Goal: Task Accomplishment & Management: Use online tool/utility

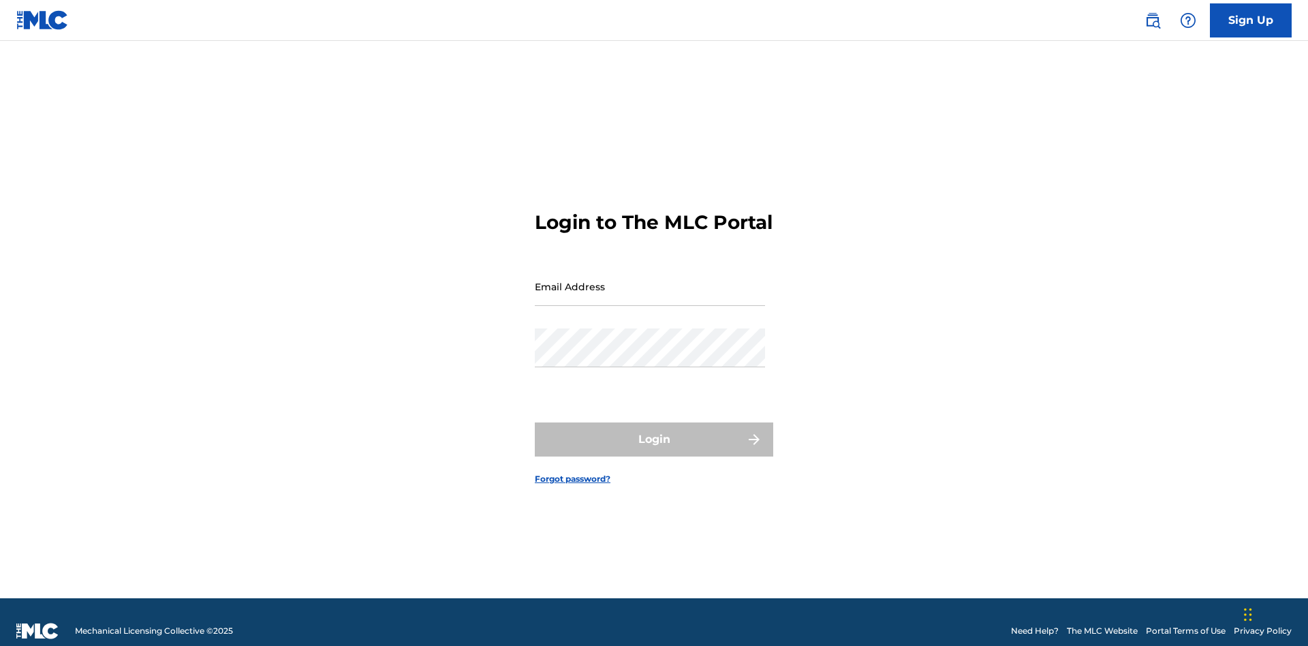
scroll to position [18, 0]
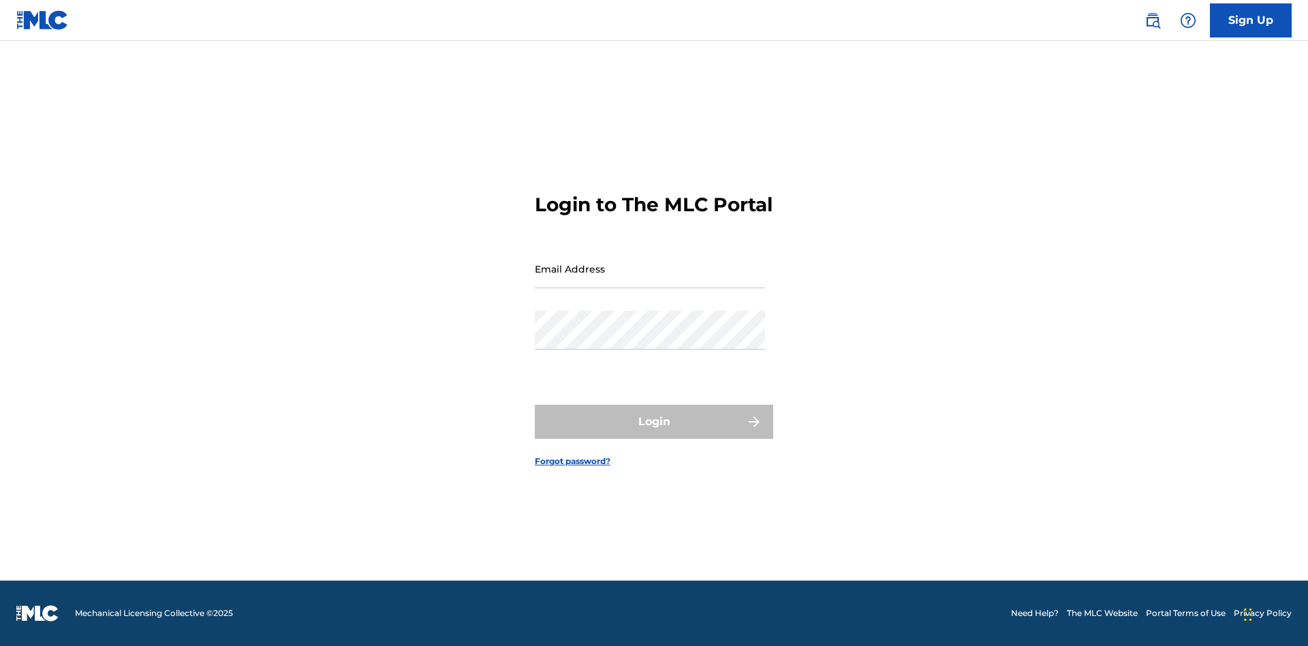
click at [650, 280] on input "Email Address" at bounding box center [650, 268] width 230 height 39
type input "[EMAIL_ADDRESS][DOMAIN_NAME]"
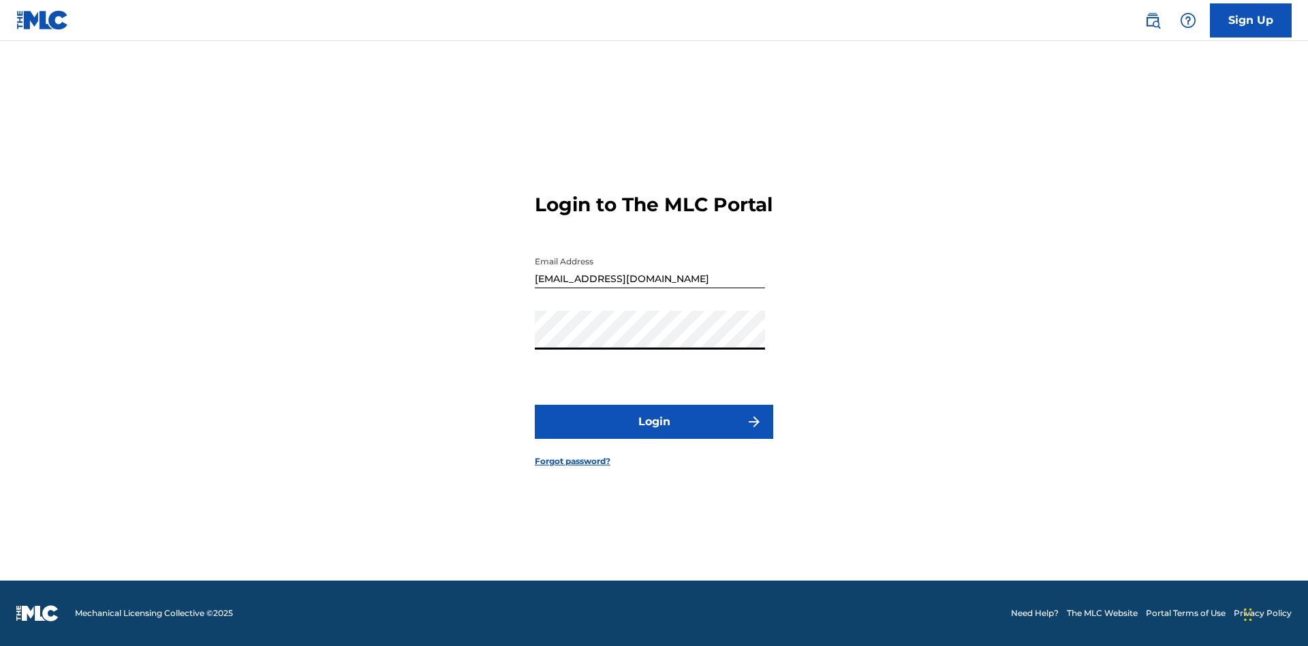
click at [654, 433] on button "Login" at bounding box center [654, 422] width 238 height 34
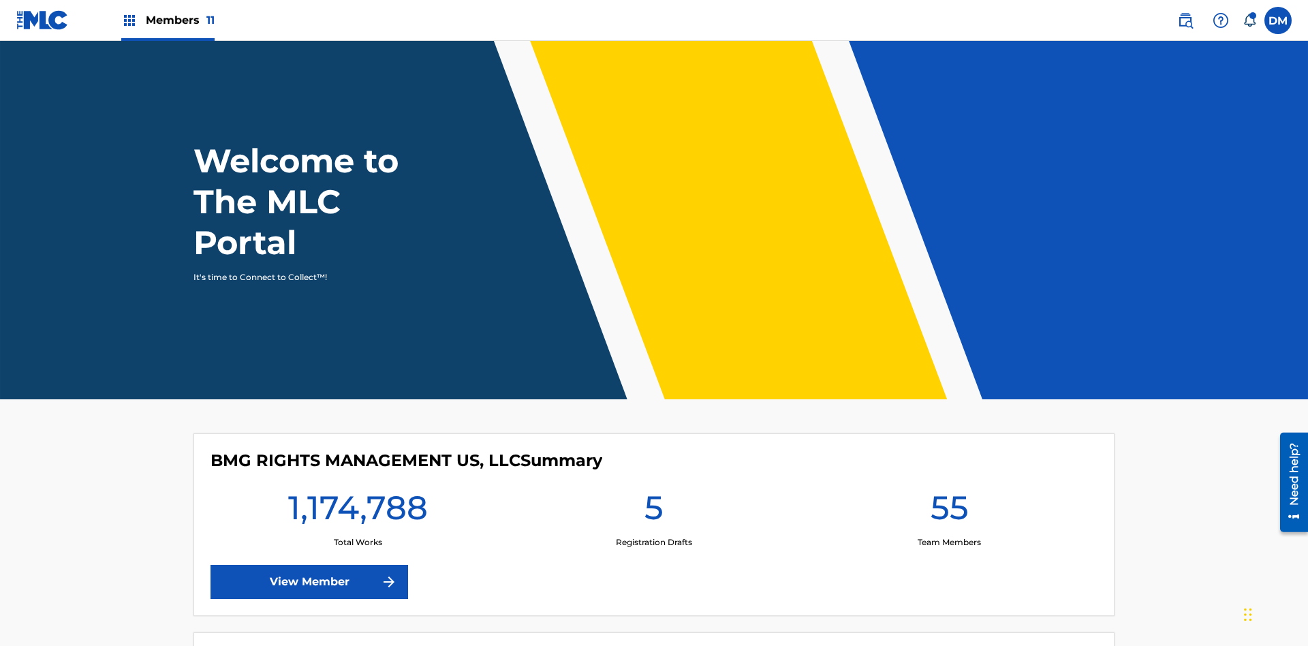
click at [168, 20] on span "Members 11" at bounding box center [180, 20] width 69 height 16
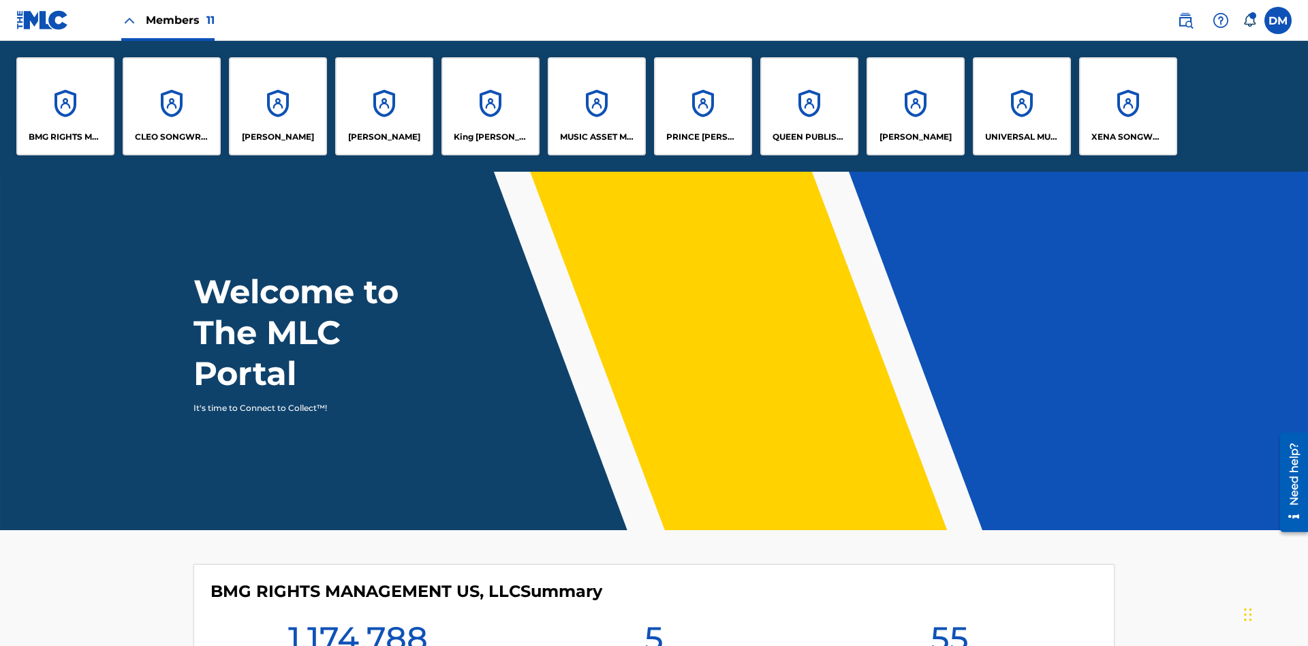
click at [490, 137] on p "King McTesterson" at bounding box center [491, 137] width 74 height 12
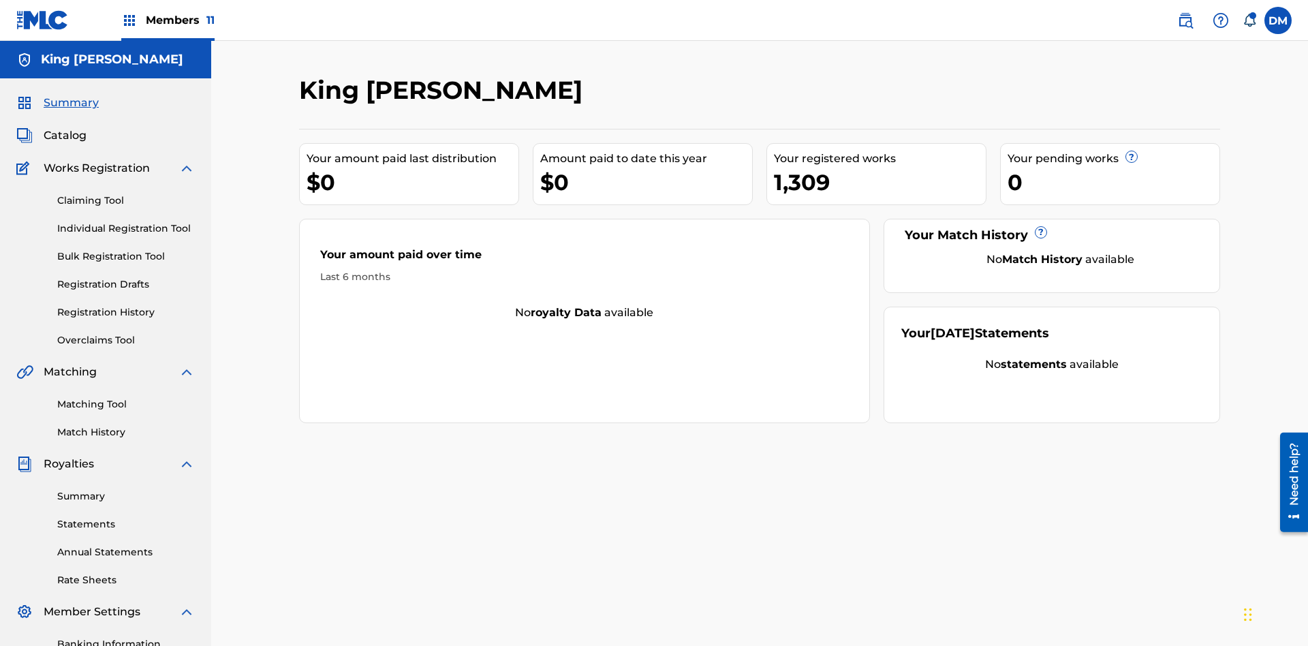
scroll to position [112, 0]
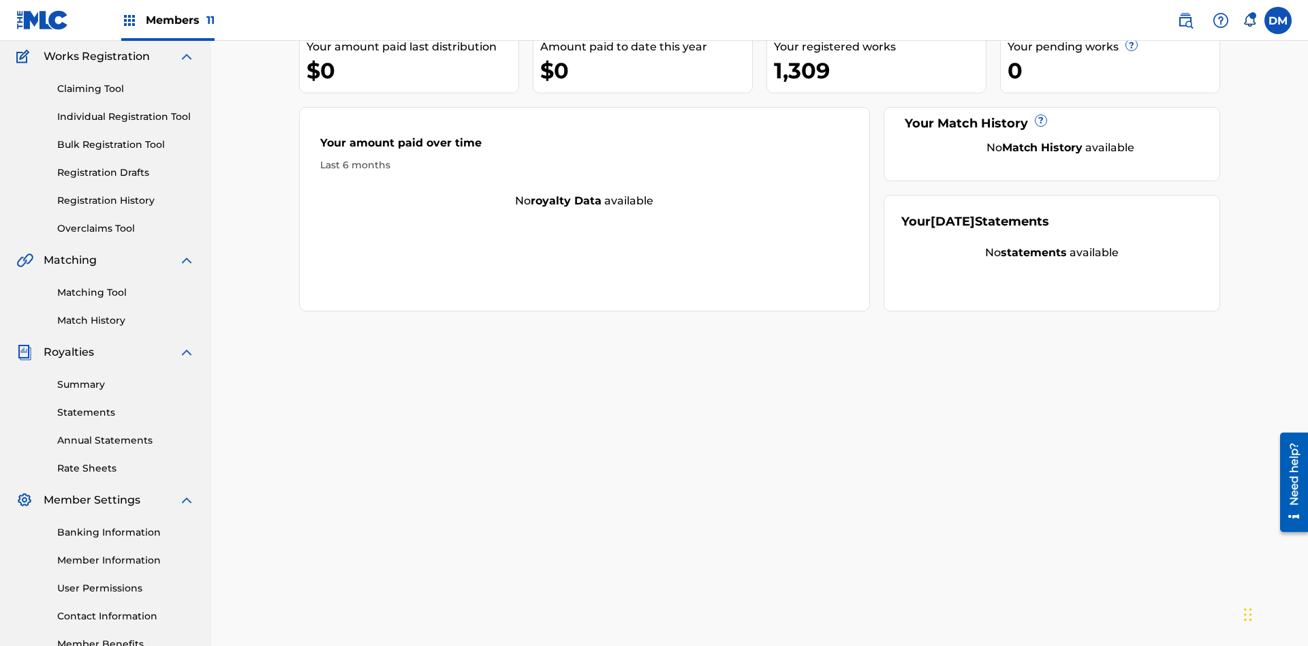
click at [126, 89] on link "Claiming Tool" at bounding box center [126, 89] width 138 height 14
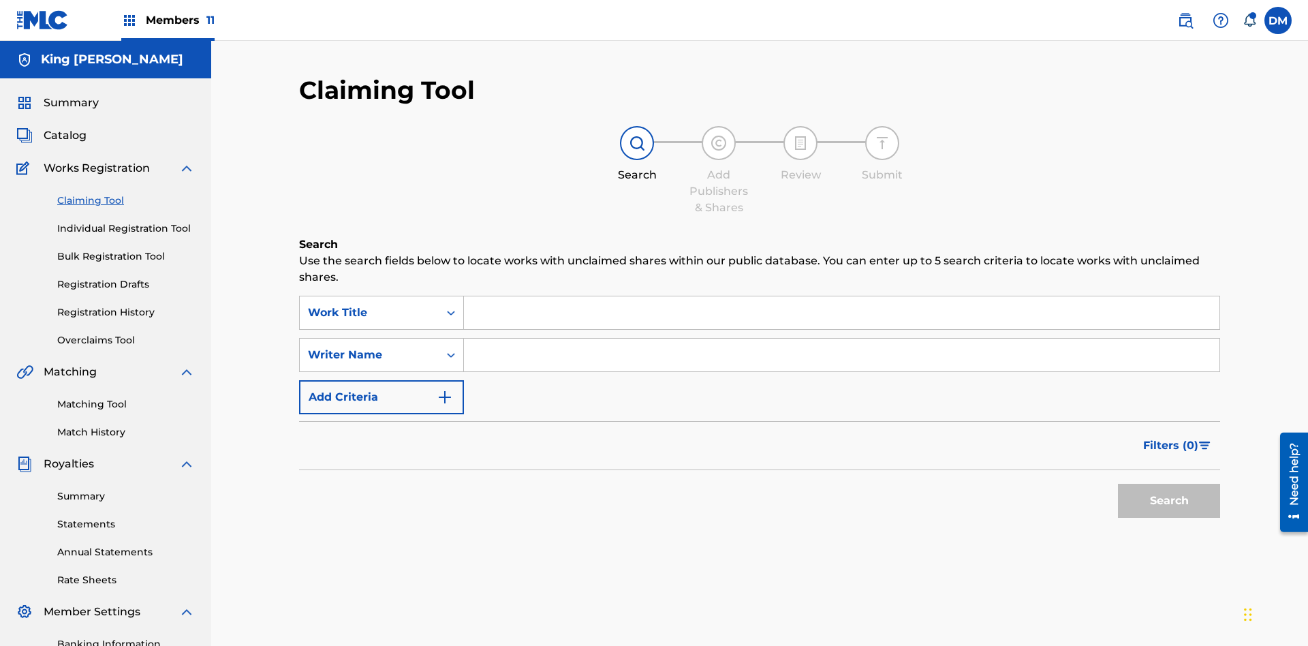
scroll to position [199, 0]
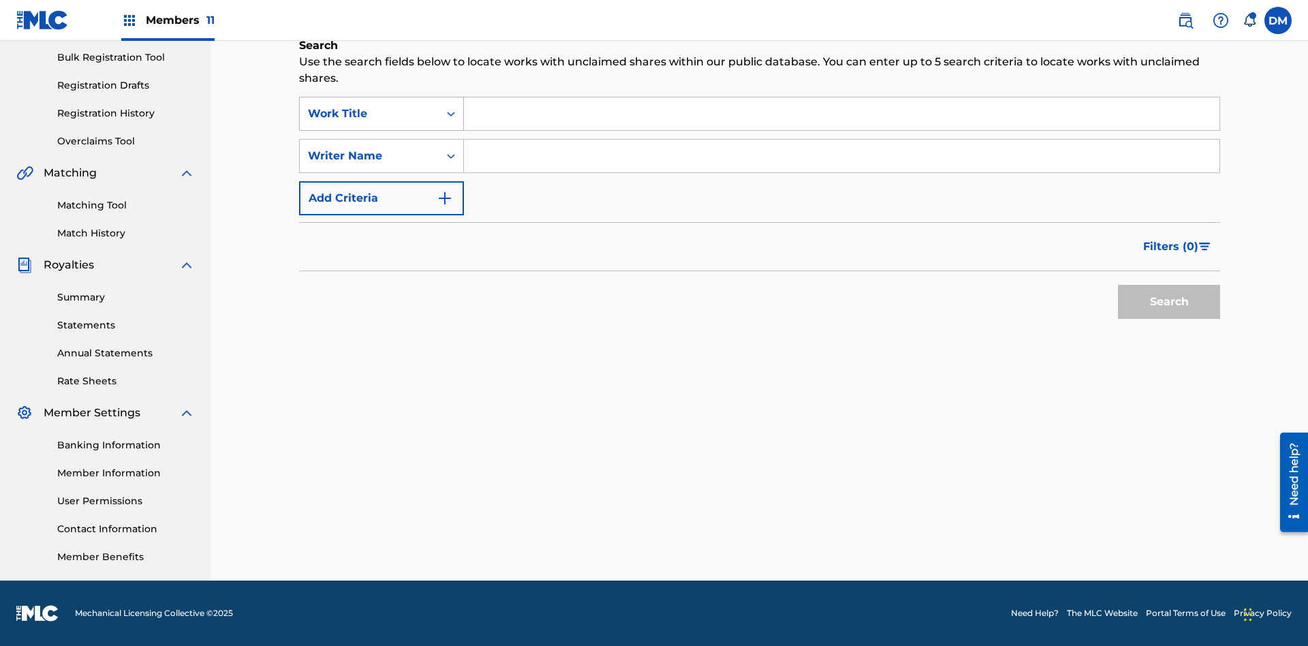
click at [369, 114] on div "Work Title" at bounding box center [369, 114] width 123 height 16
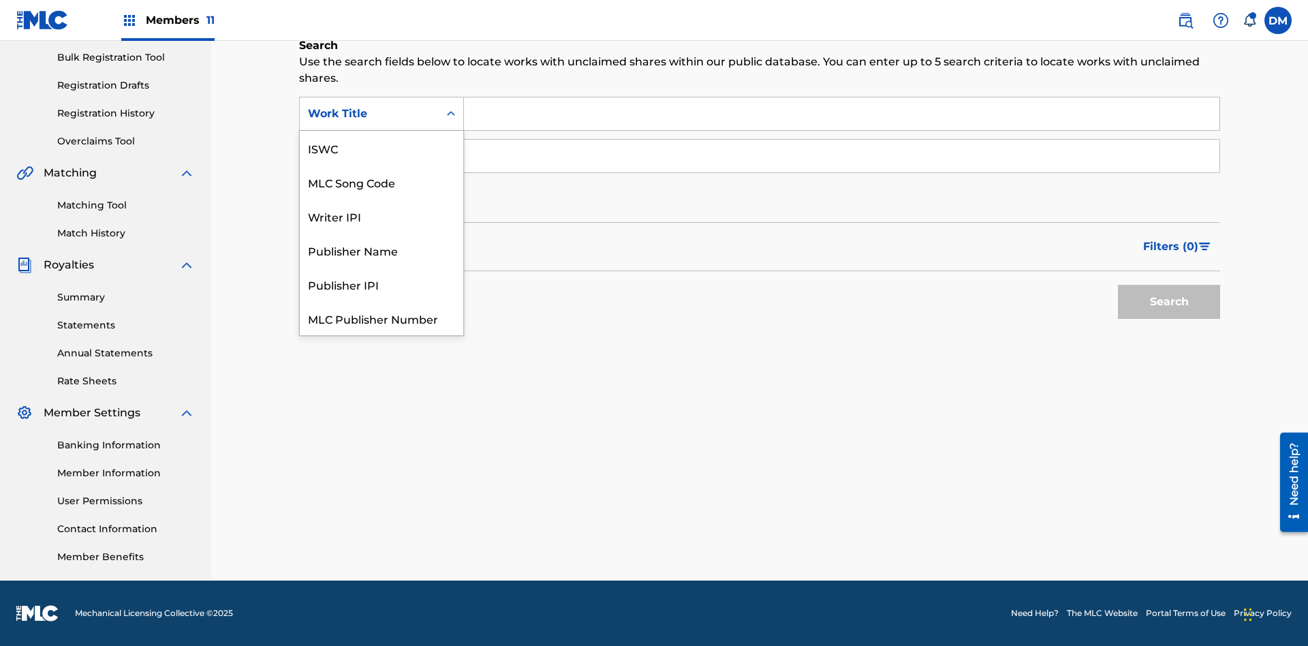
scroll to position [34, 0]
click at [381, 131] on div "ISWC" at bounding box center [381, 114] width 163 height 34
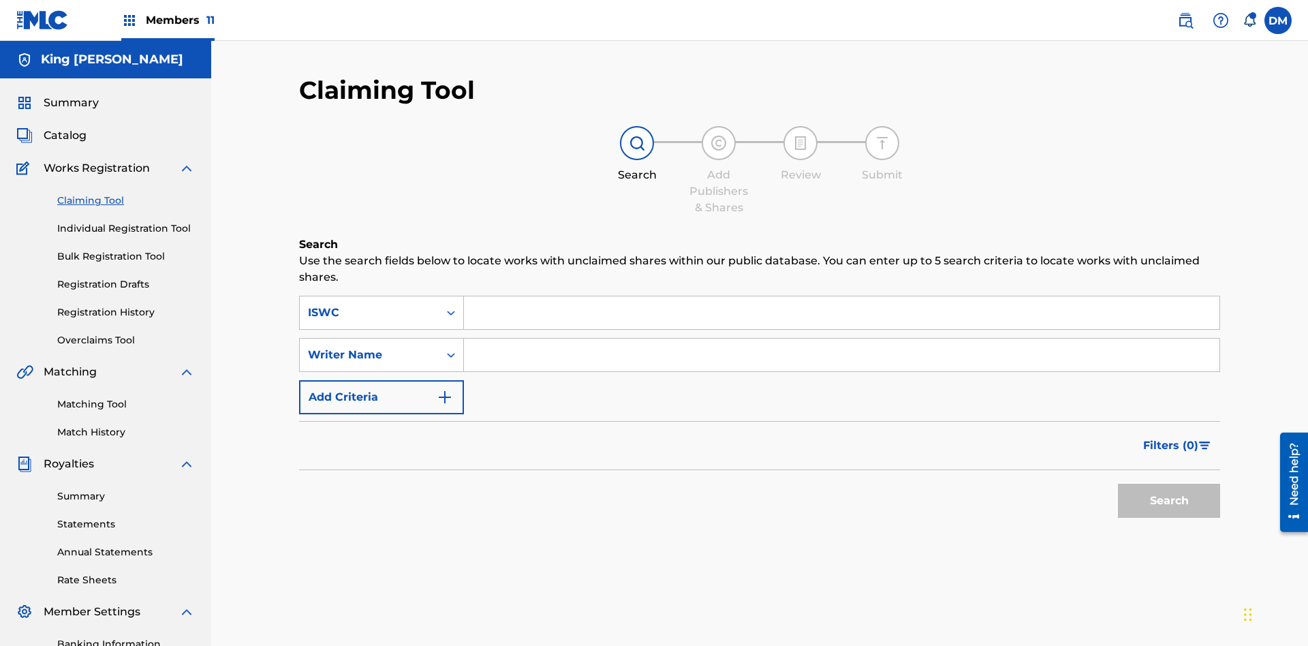
click at [841, 296] on input "Search Form" at bounding box center [841, 312] width 755 height 33
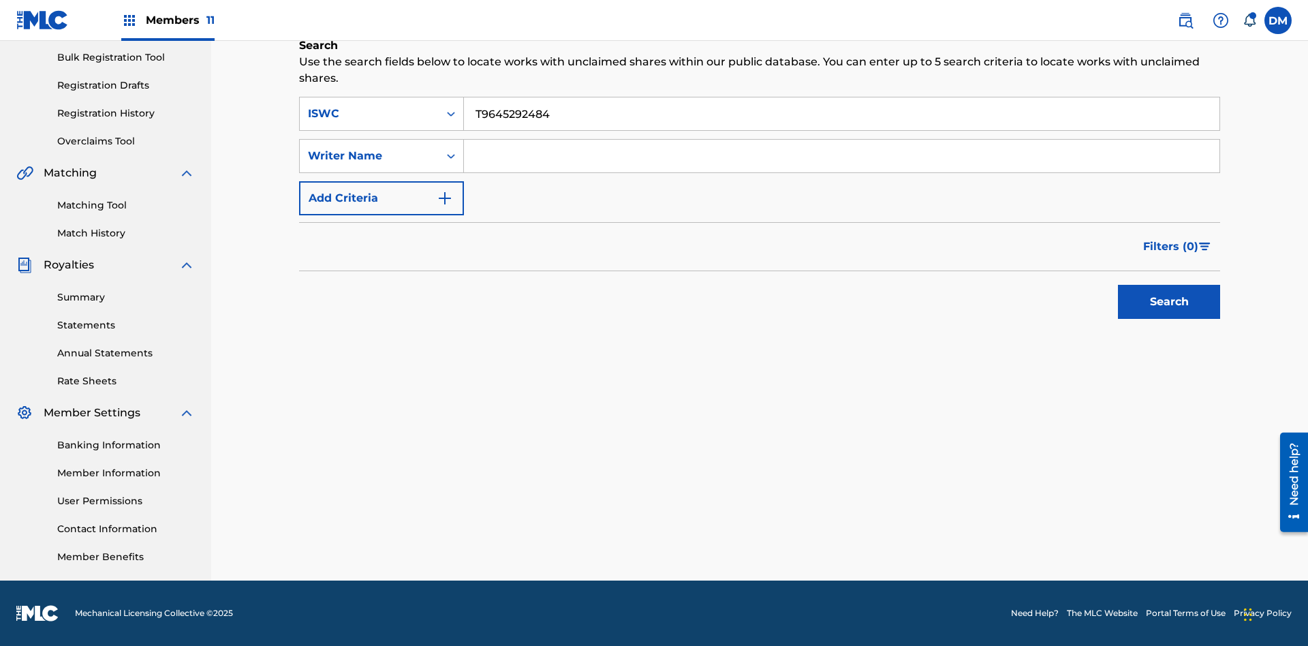
type input "T9645292484"
click at [1169, 302] on button "Search" at bounding box center [1169, 302] width 102 height 34
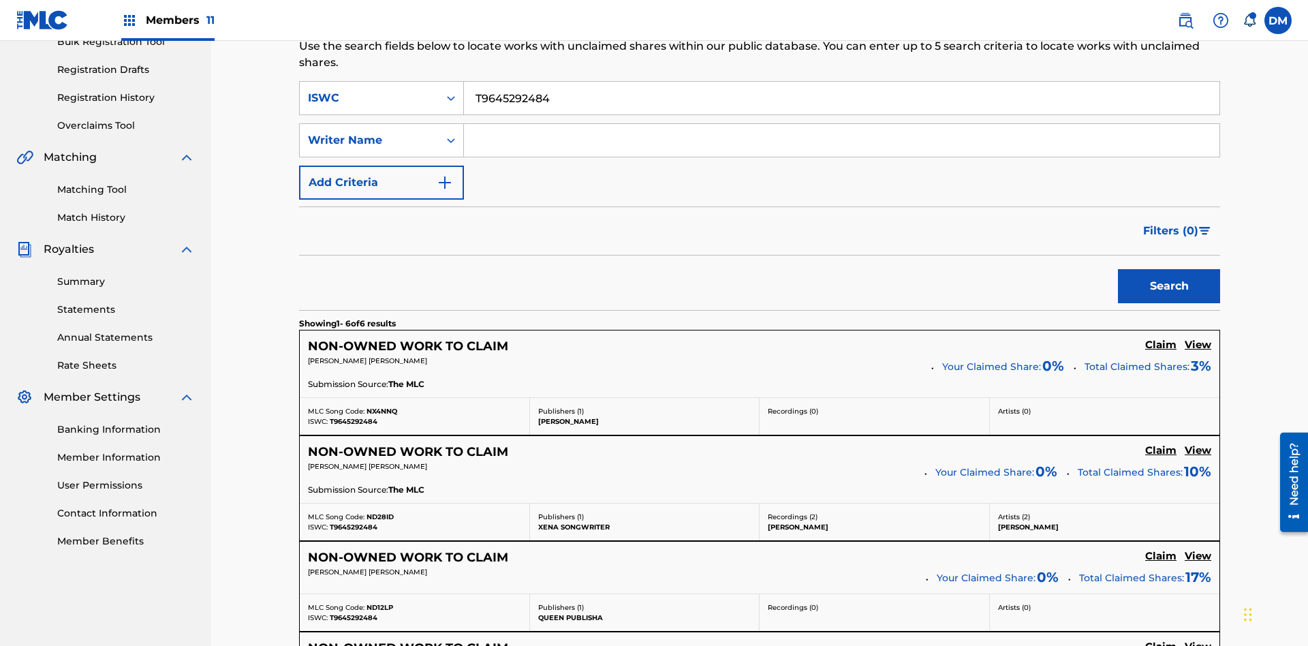
click at [841, 98] on input "T9645292484" at bounding box center [841, 98] width 755 height 33
click at [841, 124] on input "Search Form" at bounding box center [841, 140] width 755 height 33
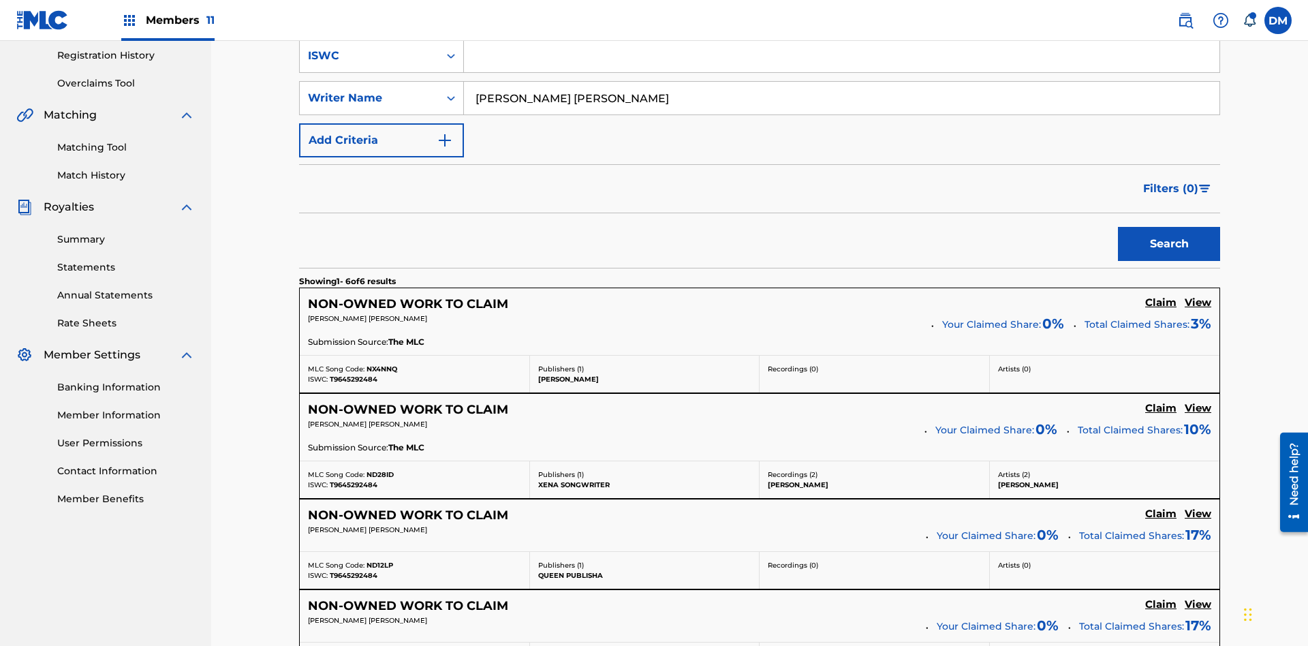
type input "TOM ZACHARY SEBASTIAN POHJOLA"
click at [1169, 227] on button "Search" at bounding box center [1169, 244] width 102 height 34
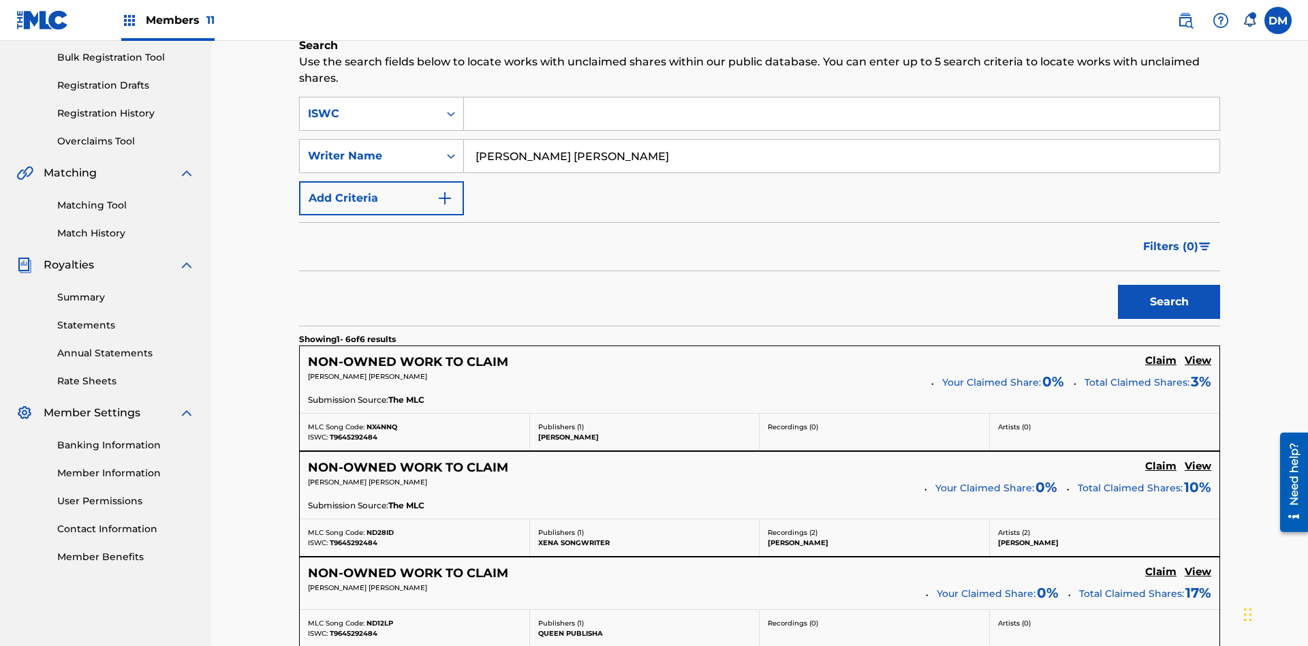
click at [841, 140] on input "TOM ZACHARY SEBASTIAN POHJOLA" at bounding box center [841, 156] width 755 height 33
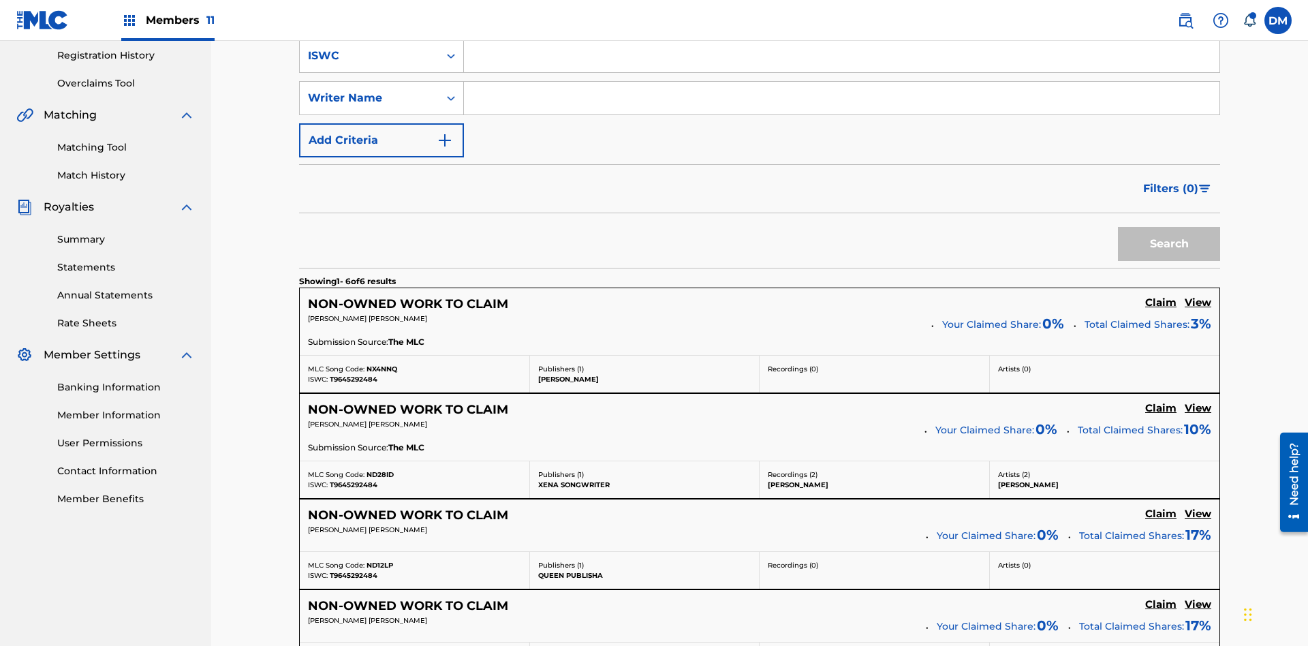
scroll to position [223, 0]
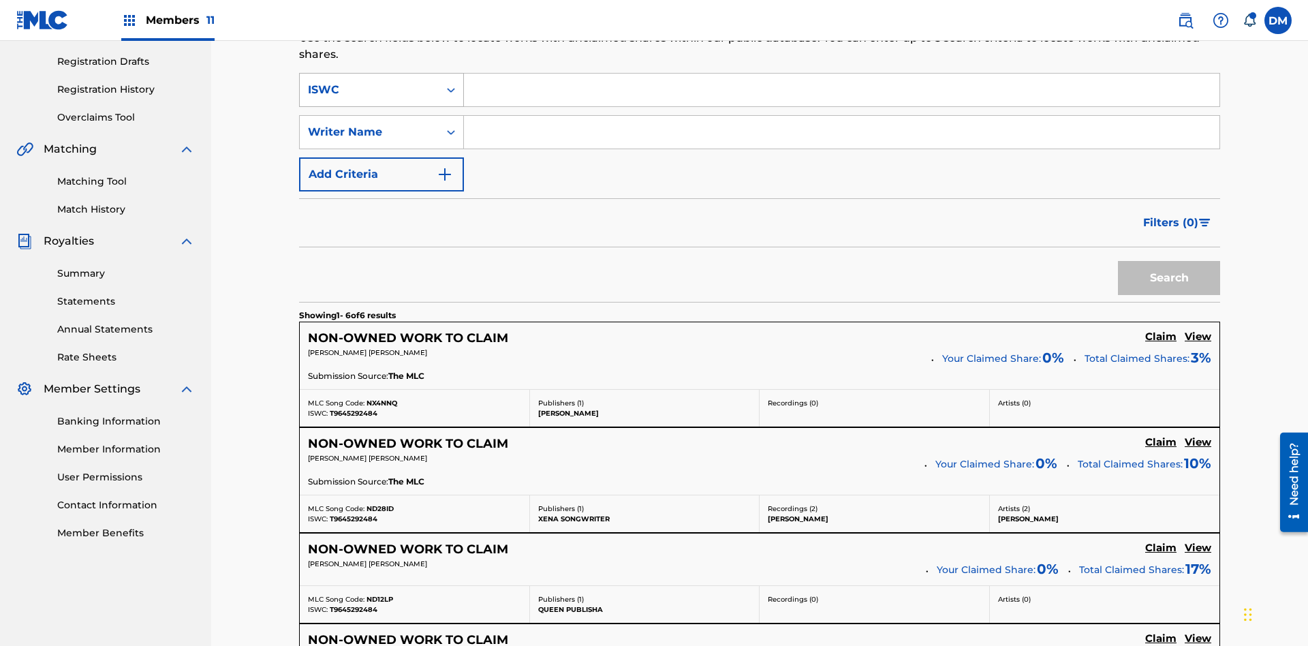
click at [369, 90] on div "ISWC" at bounding box center [369, 90] width 123 height 16
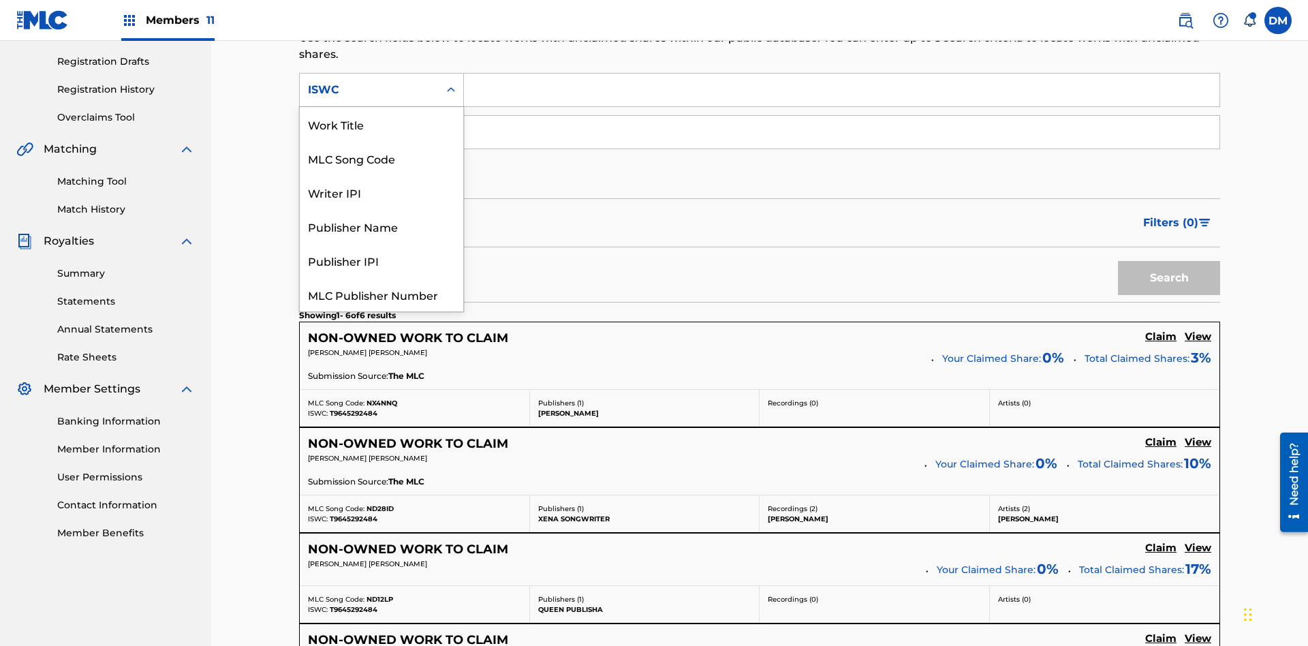
scroll to position [34, 0]
click at [381, 107] on div "Work Title" at bounding box center [381, 90] width 163 height 34
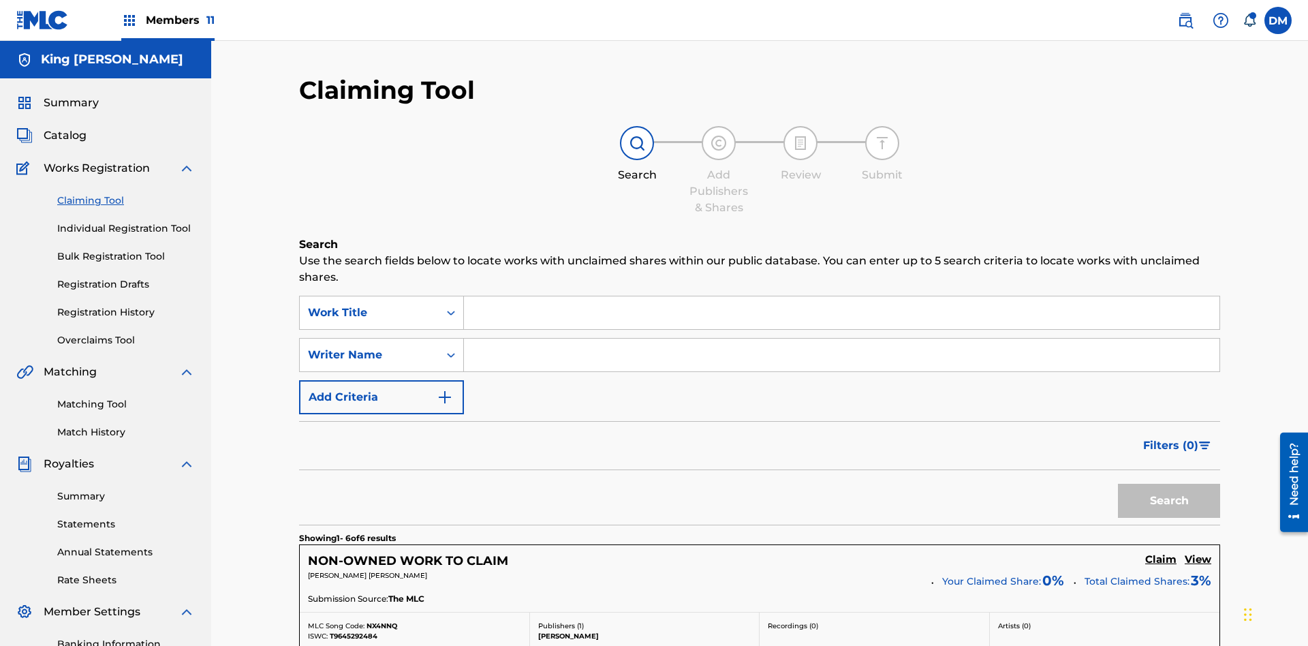
click at [841, 296] on input "Search Form" at bounding box center [841, 312] width 755 height 33
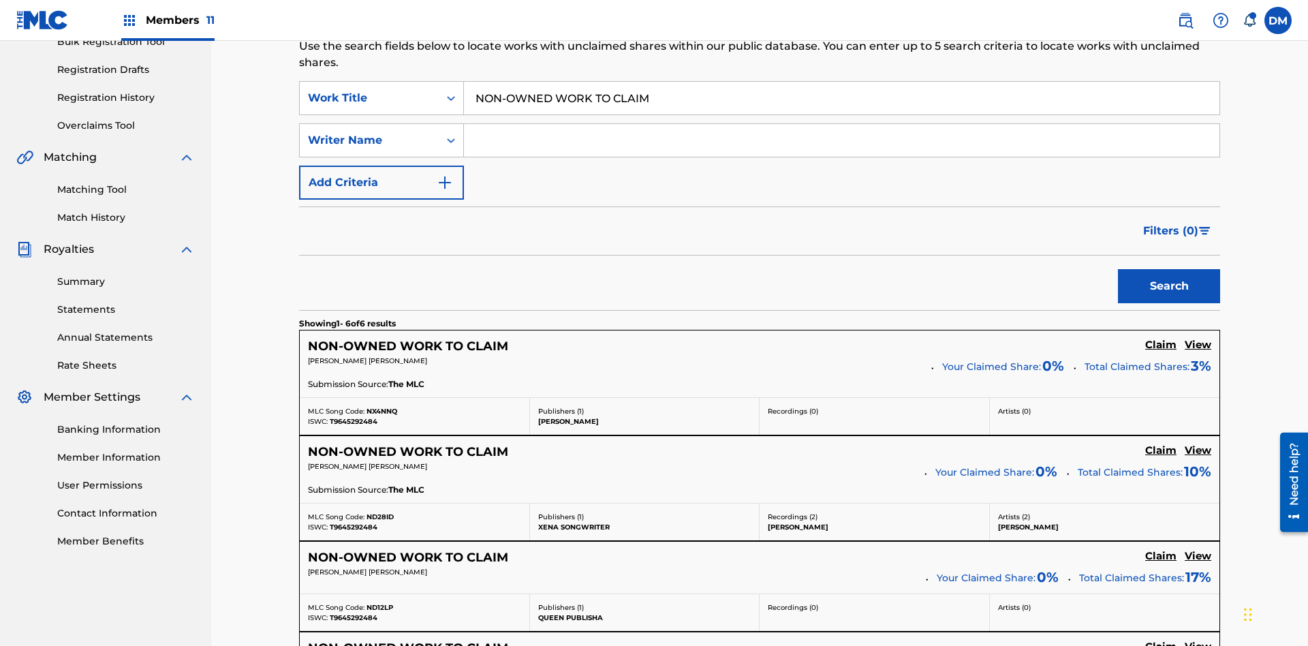
type input "NON-OWNED WORK TO CLAIM"
click at [1169, 269] on button "Search" at bounding box center [1169, 286] width 102 height 34
click at [841, 98] on input "NON-OWNED WORK TO CLAIM" at bounding box center [841, 98] width 755 height 33
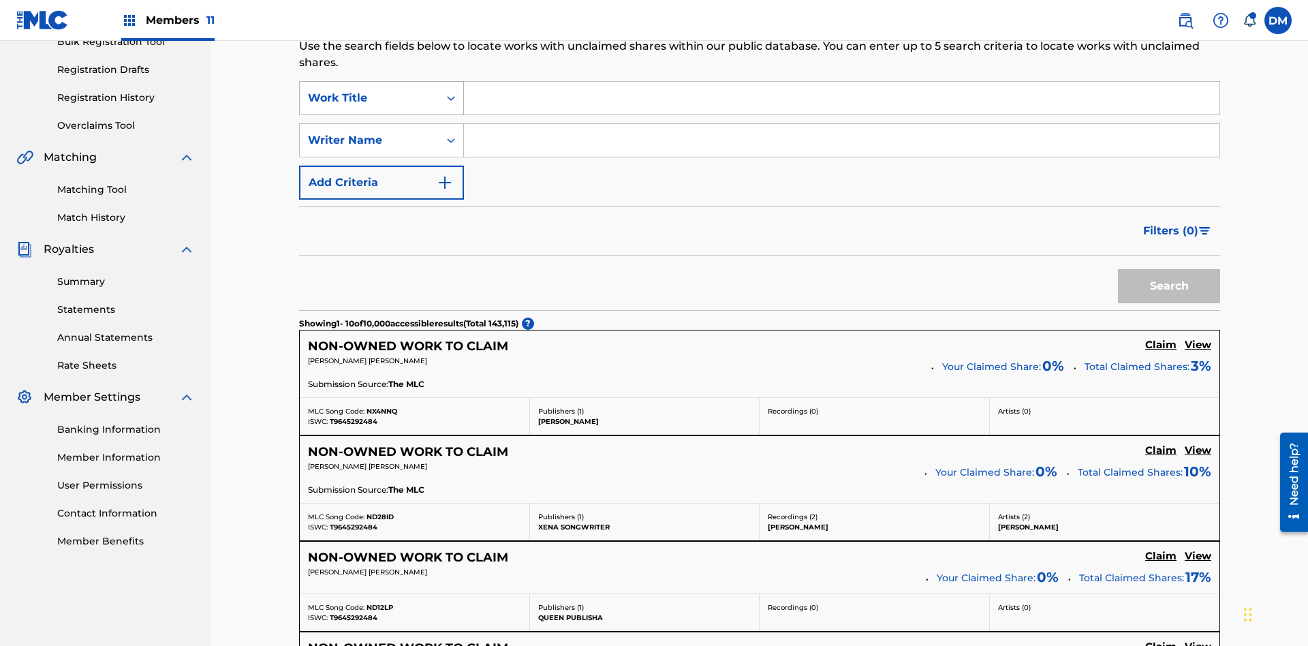
click at [369, 90] on div "Work Title" at bounding box center [369, 98] width 123 height 16
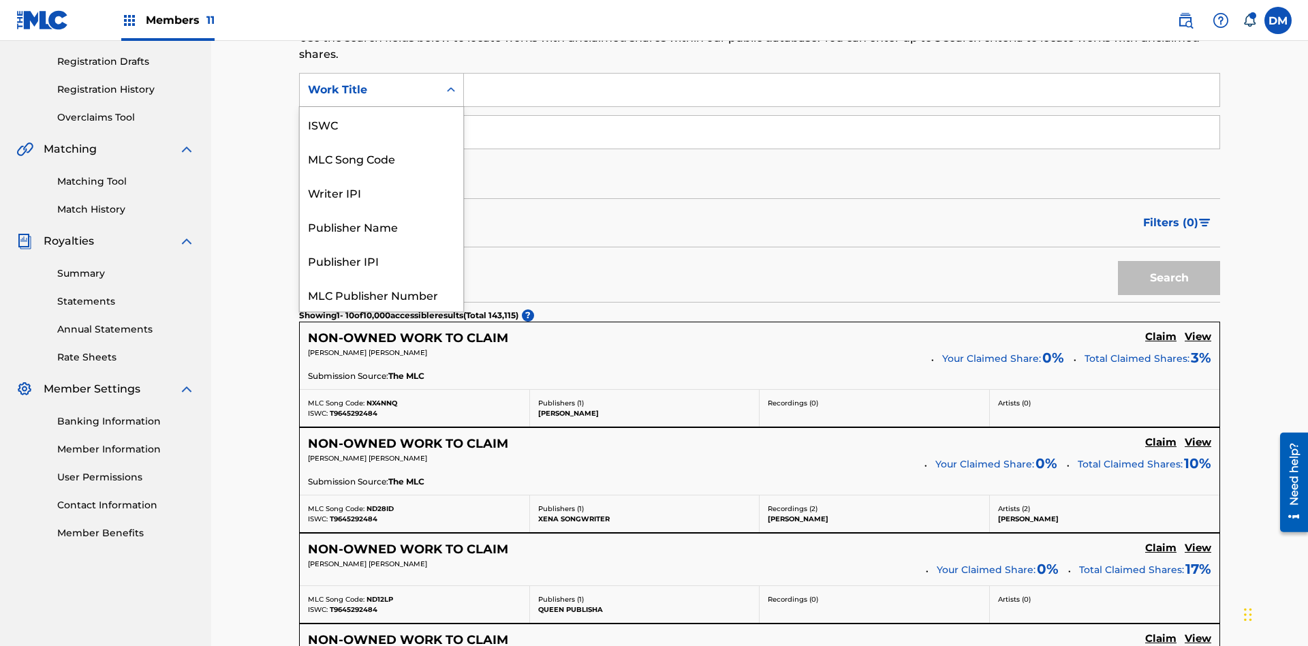
scroll to position [34, 0]
click at [381, 124] on div "MLC Song Code" at bounding box center [381, 124] width 163 height 34
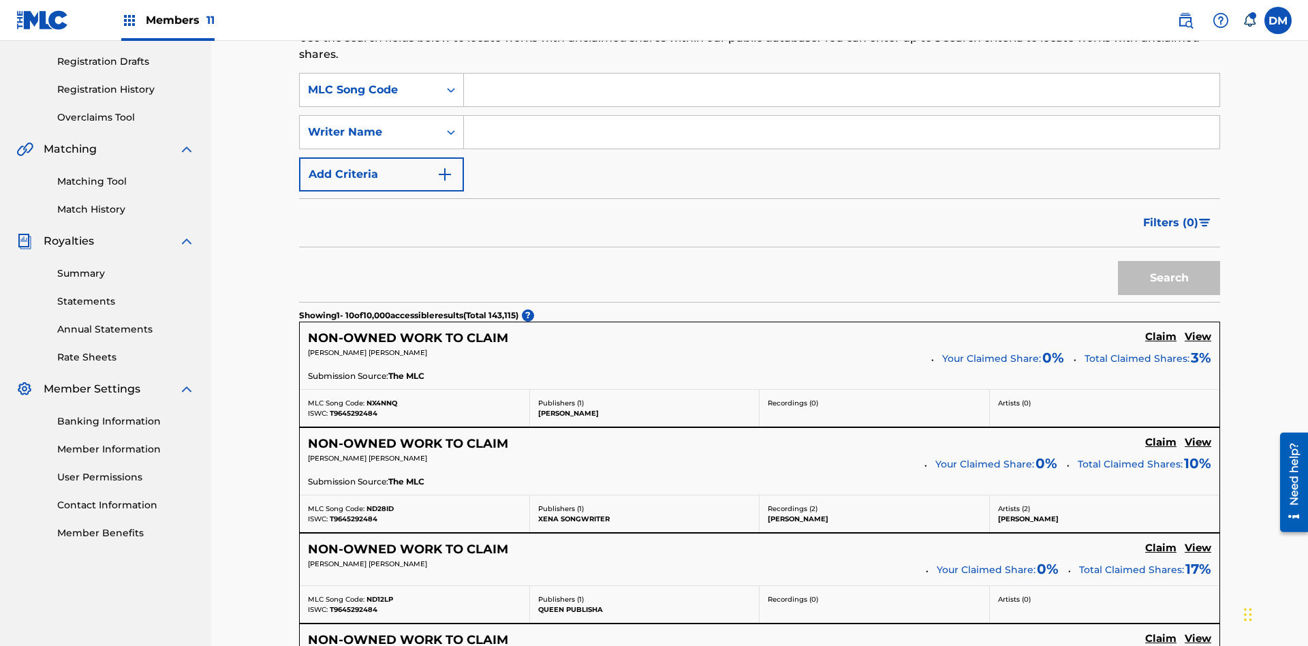
click at [841, 98] on input "Search Form" at bounding box center [841, 90] width 755 height 33
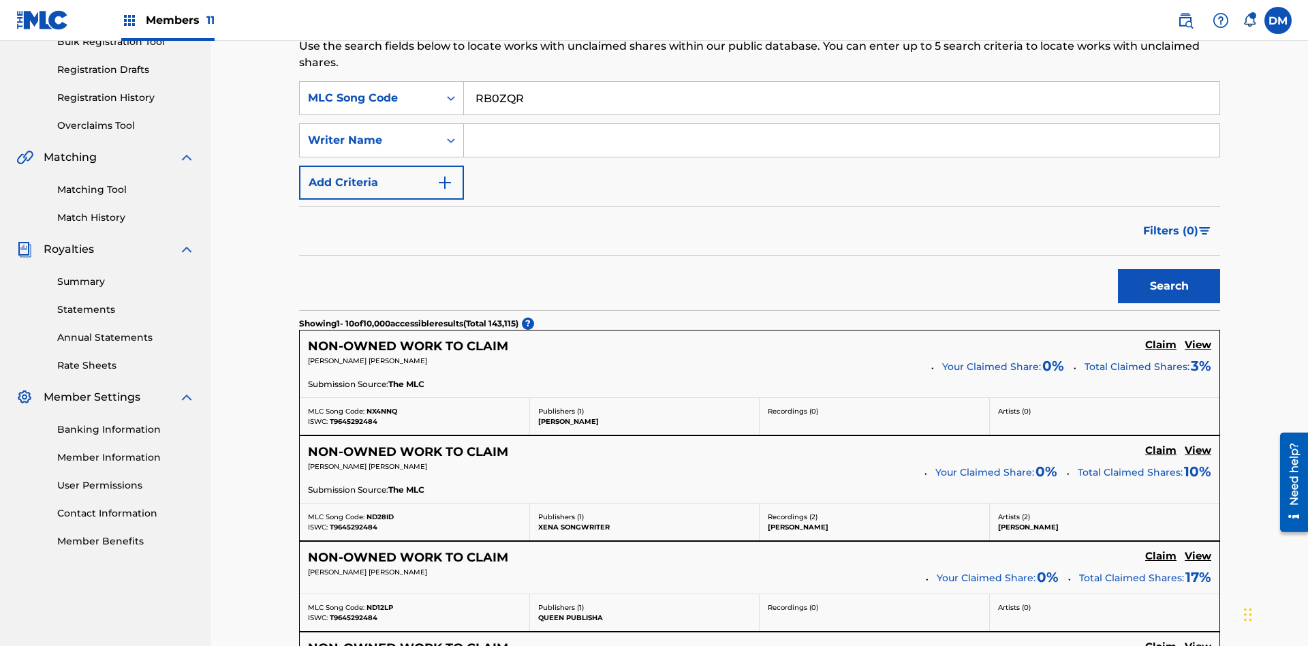
type input "RB0ZQR"
click at [1169, 269] on button "Search" at bounding box center [1169, 286] width 102 height 34
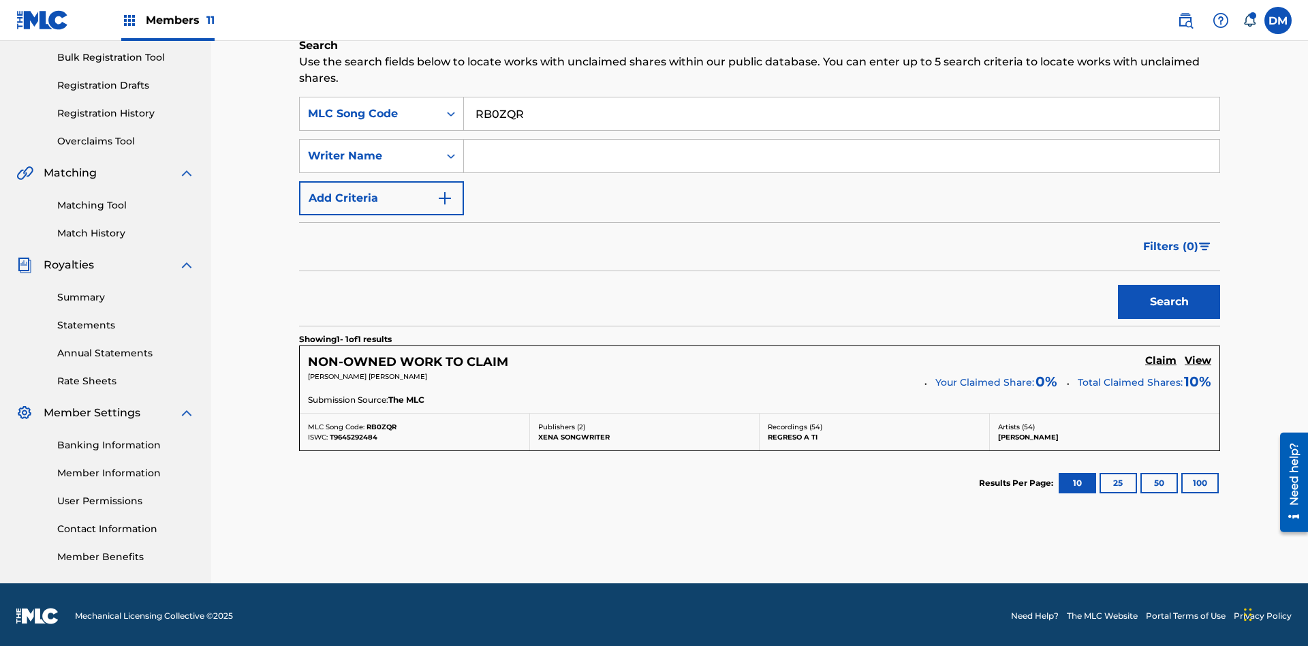
scroll to position [202, 0]
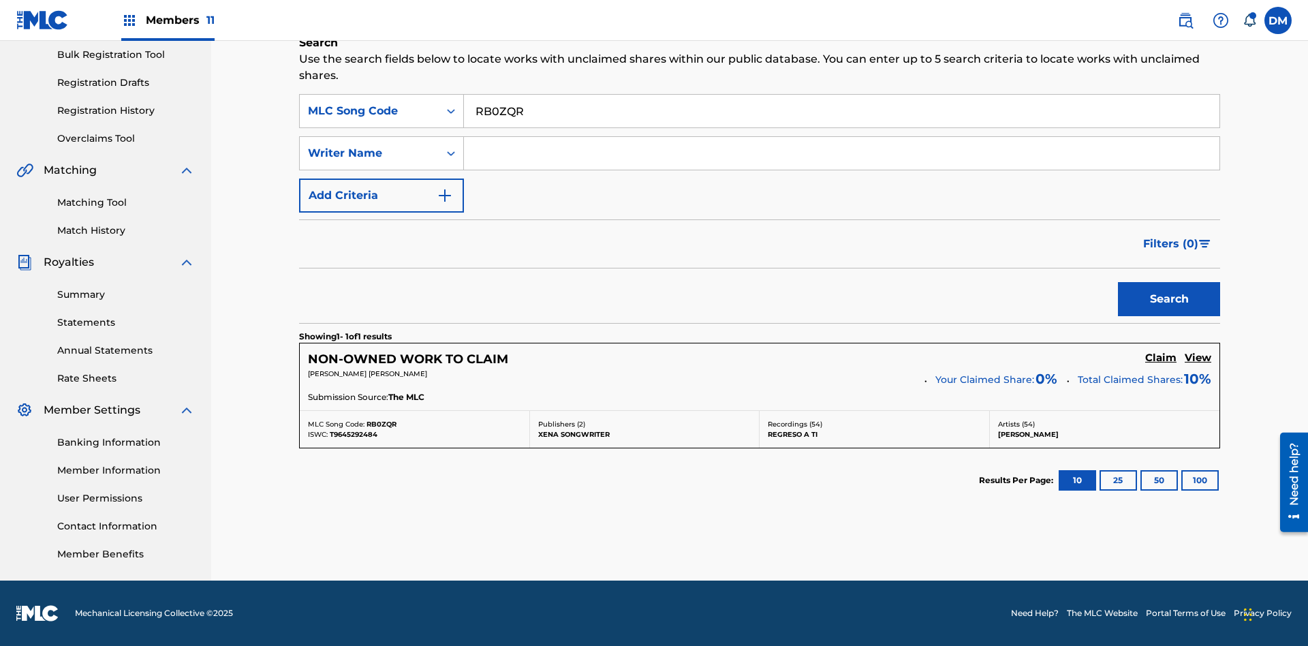
click at [841, 111] on input "RB0ZQR" at bounding box center [841, 111] width 755 height 33
click at [369, 111] on div "MLC Song Code" at bounding box center [369, 111] width 123 height 16
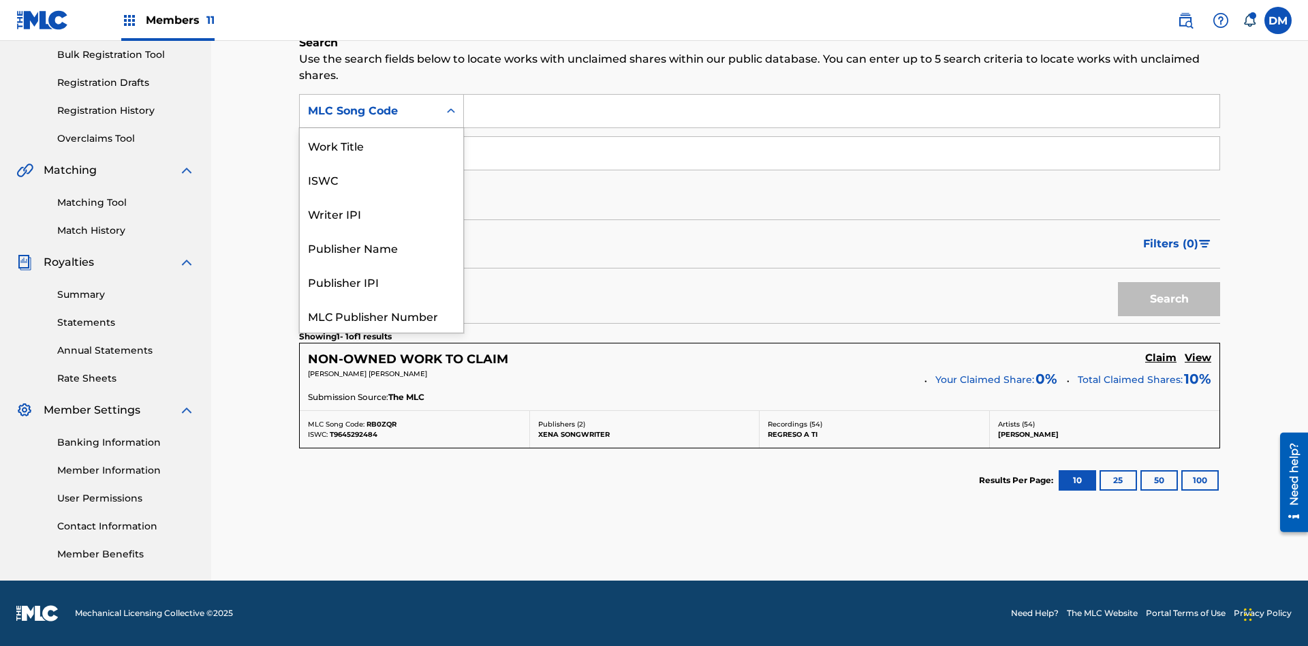
scroll to position [34, 0]
click at [381, 179] on div "Writer IPI" at bounding box center [381, 179] width 163 height 34
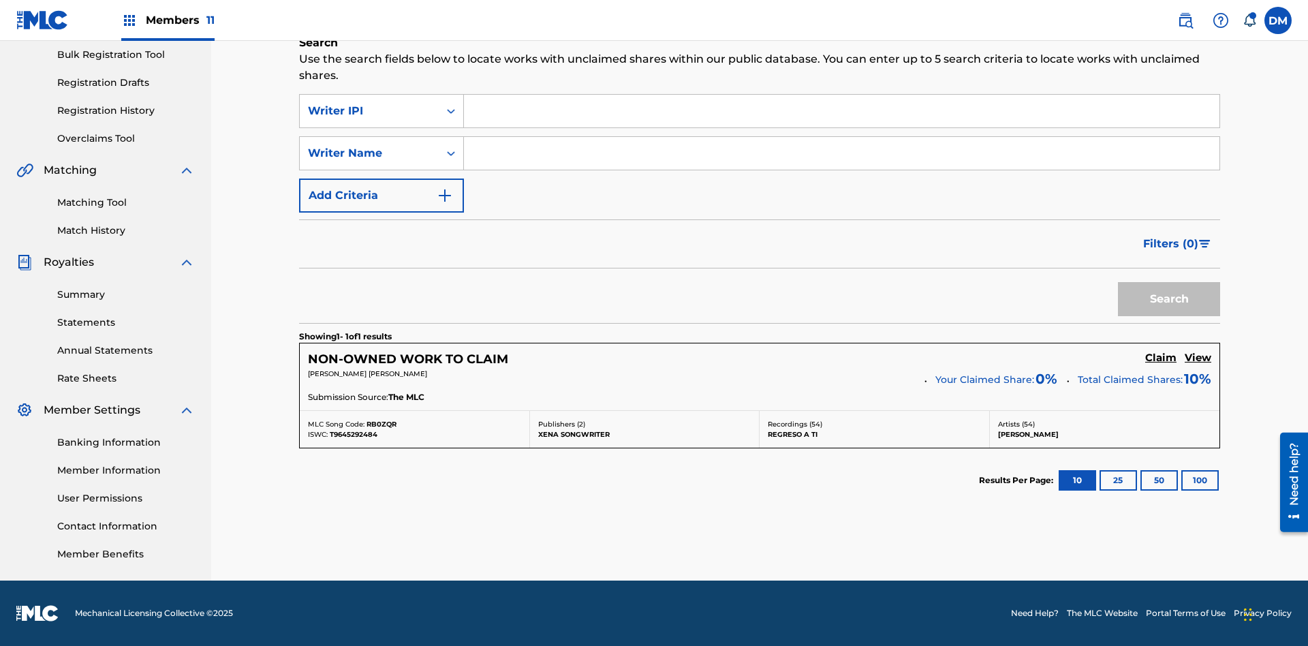
click at [841, 111] on input "Search Form" at bounding box center [841, 111] width 755 height 33
type input "00369275519"
click at [1169, 299] on button "Search" at bounding box center [1169, 299] width 102 height 34
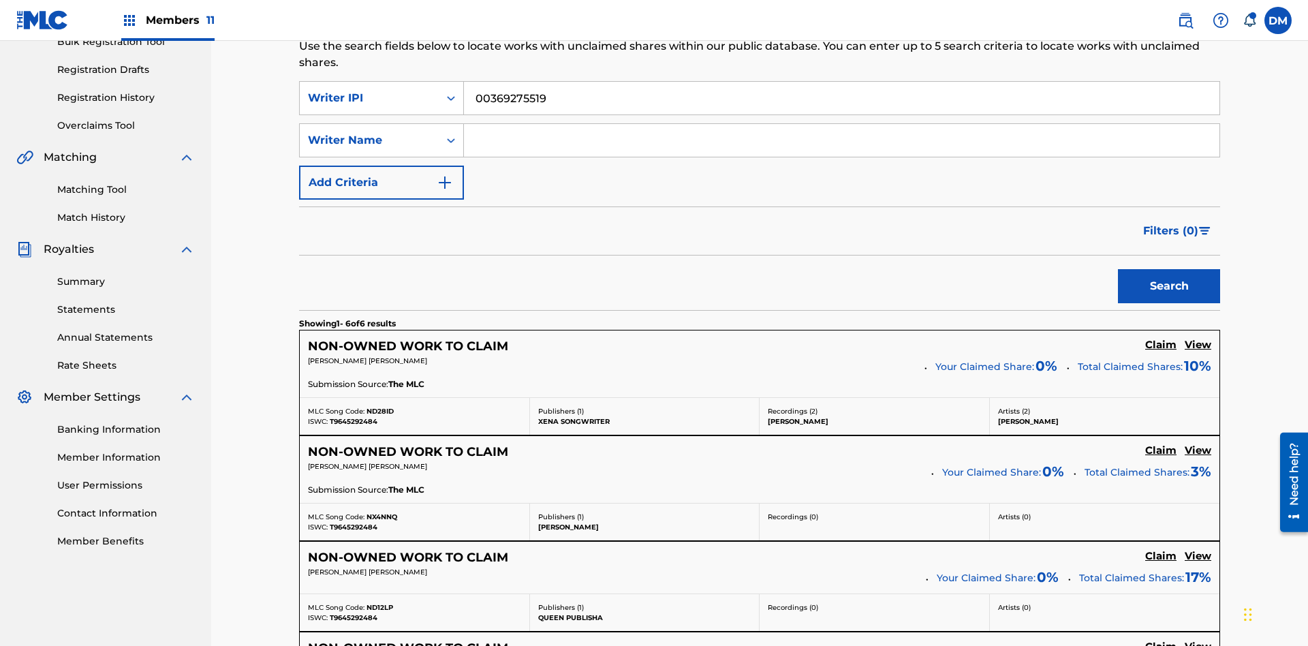
click at [841, 98] on input "00369275519" at bounding box center [841, 98] width 755 height 33
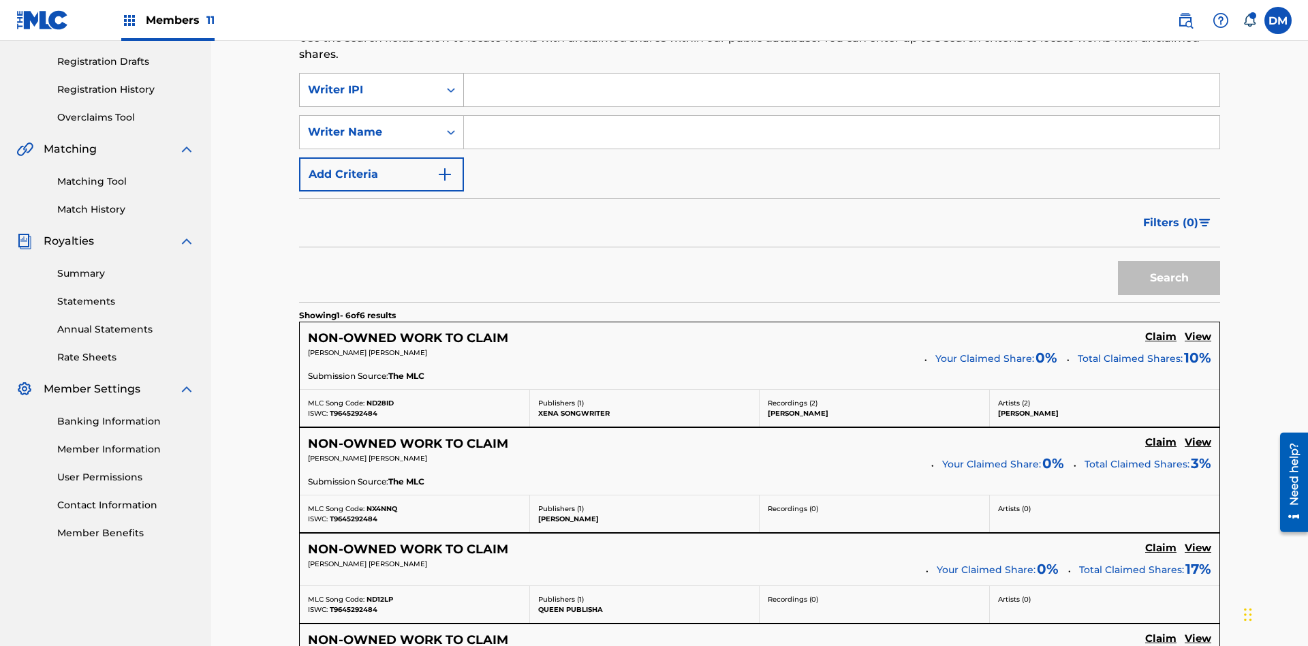
click at [369, 90] on div "Writer IPI" at bounding box center [369, 90] width 123 height 16
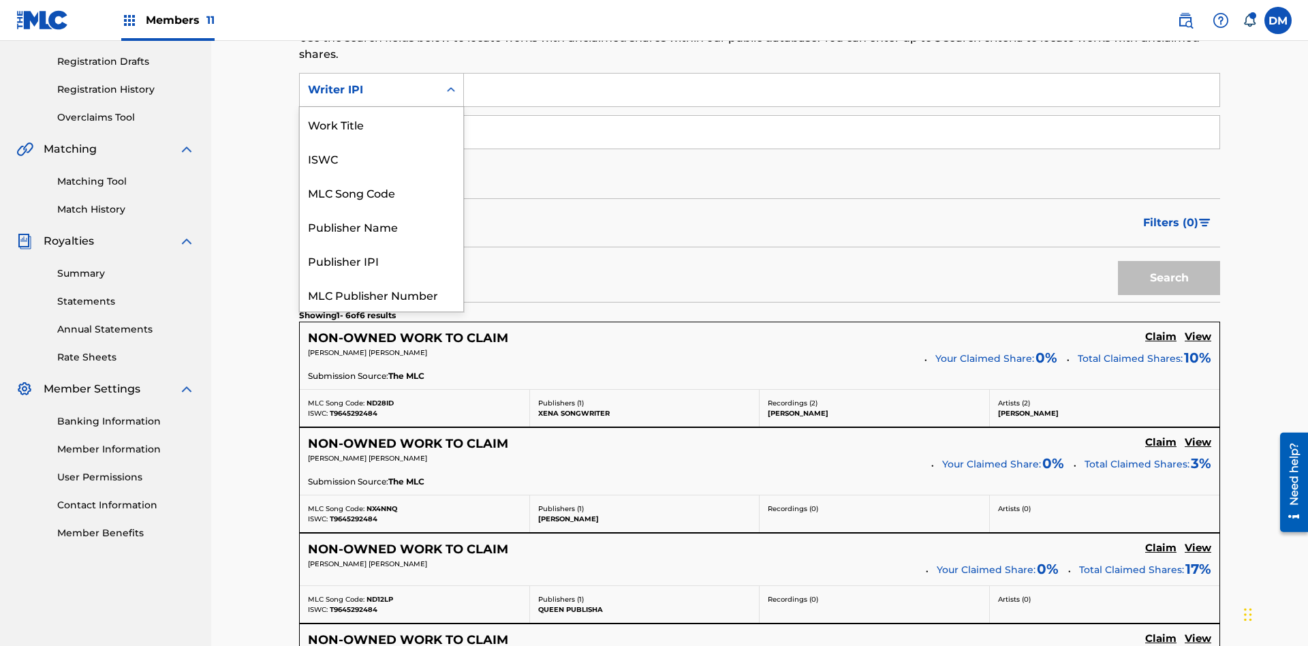
scroll to position [34, 0]
click at [381, 192] on div "Publisher Name" at bounding box center [381, 192] width 163 height 34
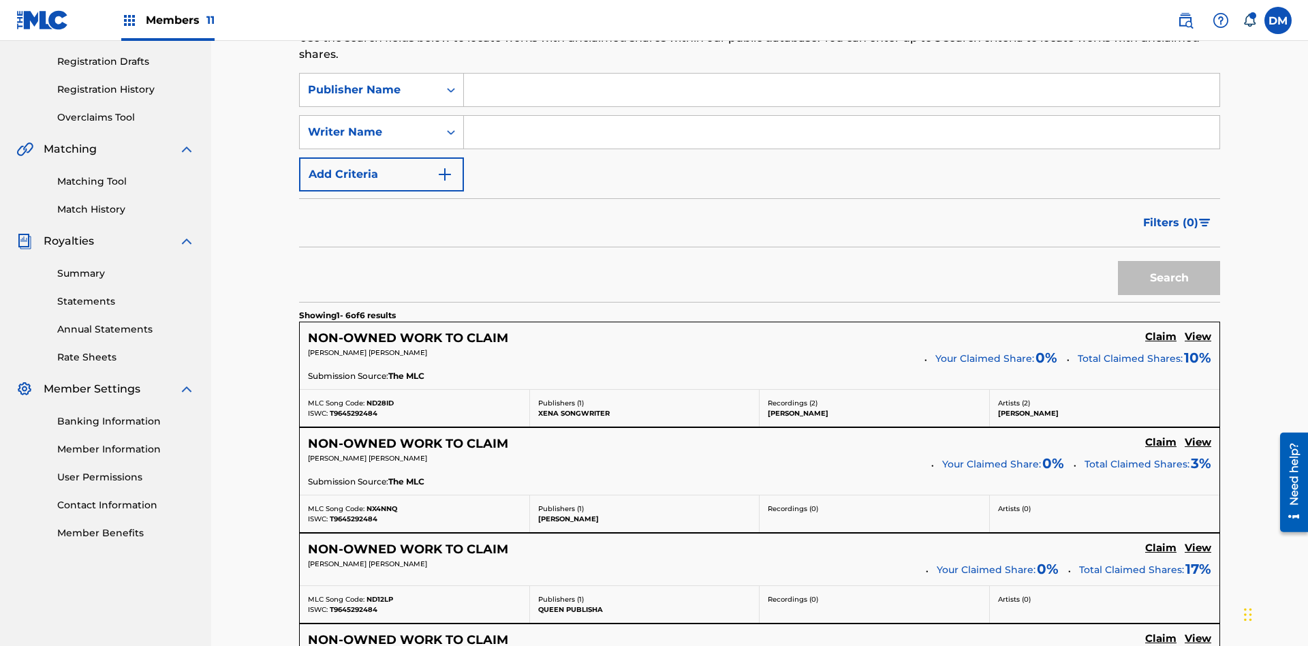
click at [841, 98] on input "Search Form" at bounding box center [841, 90] width 755 height 33
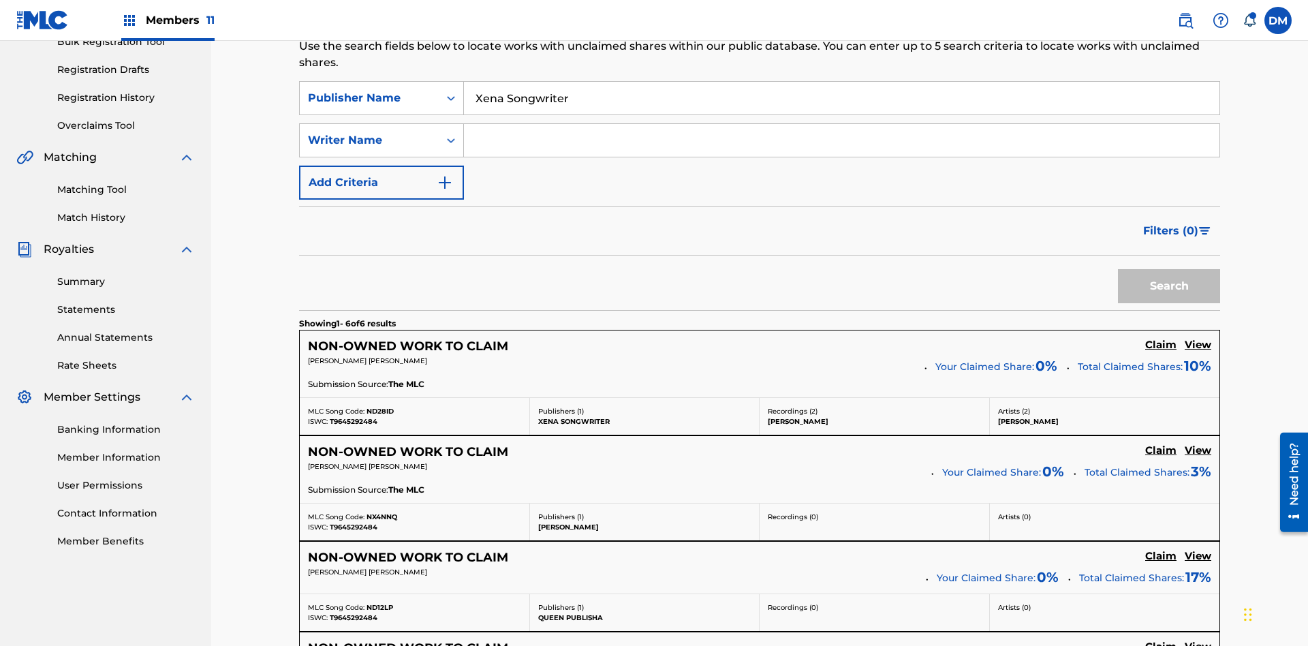
type input "Xena Songwriter"
click at [1169, 269] on button "Search" at bounding box center [1169, 286] width 102 height 34
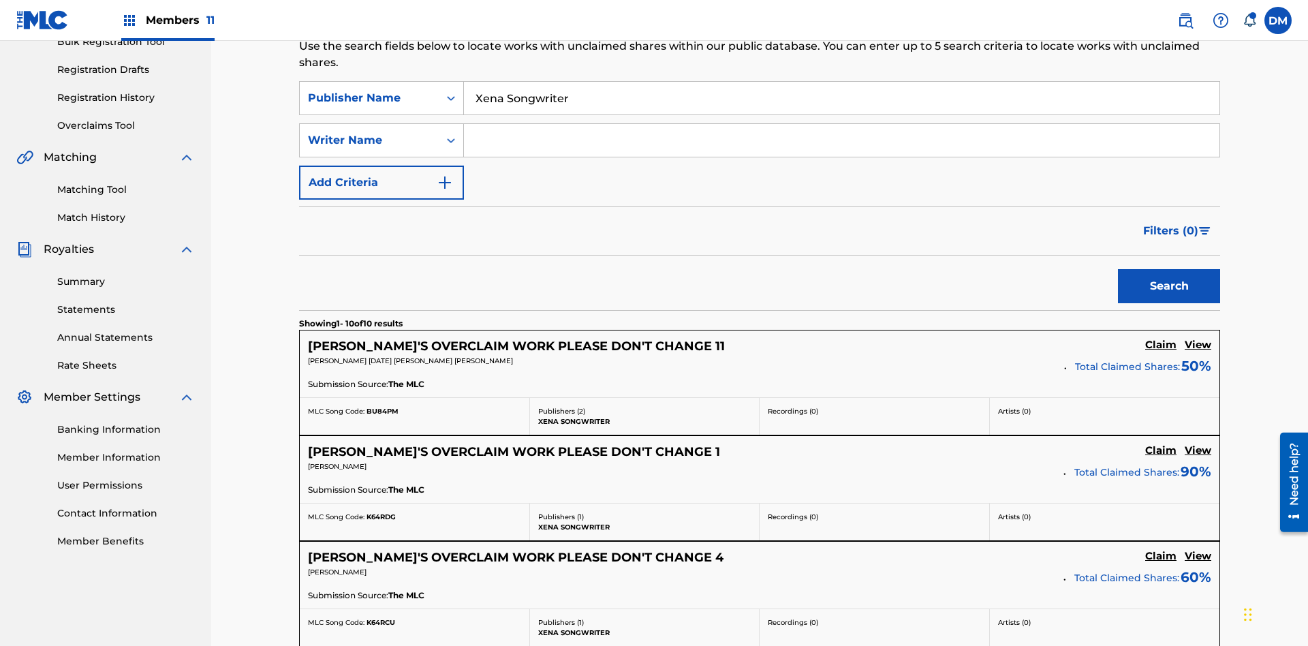
click at [841, 98] on input "Xena Songwriter" at bounding box center [841, 98] width 755 height 33
click at [369, 90] on div "Publisher Name" at bounding box center [369, 98] width 123 height 16
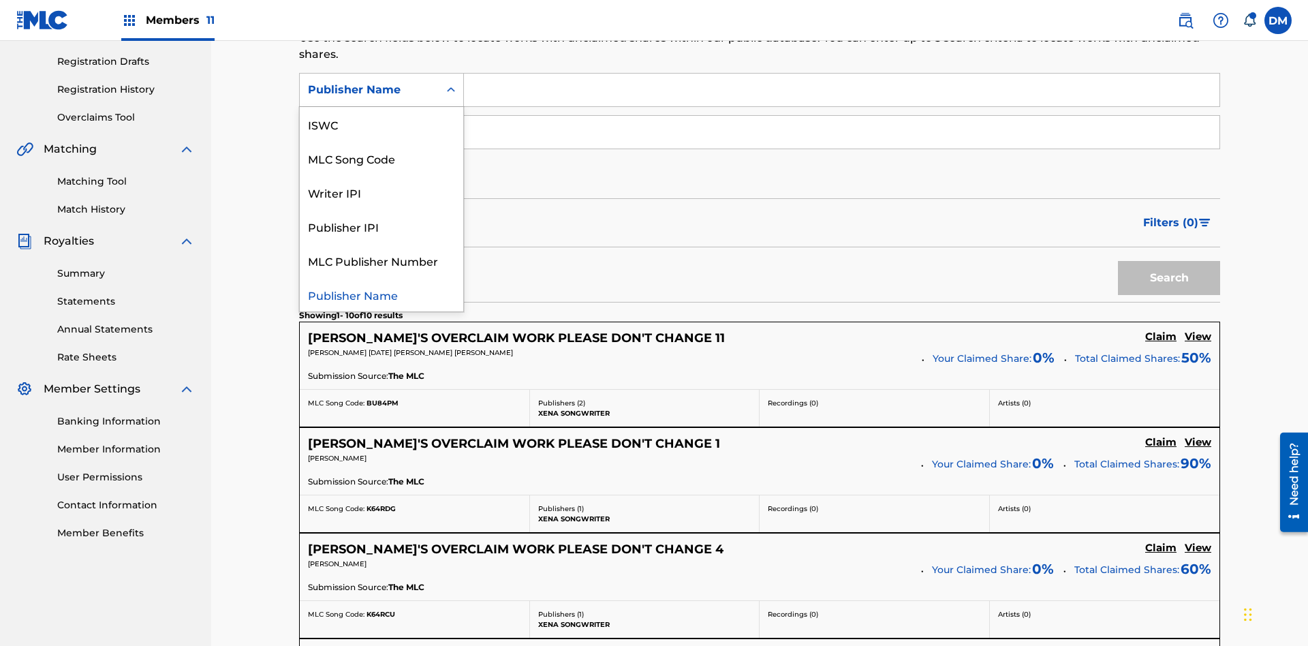
click at [381, 226] on div "Publisher IPI" at bounding box center [381, 226] width 163 height 34
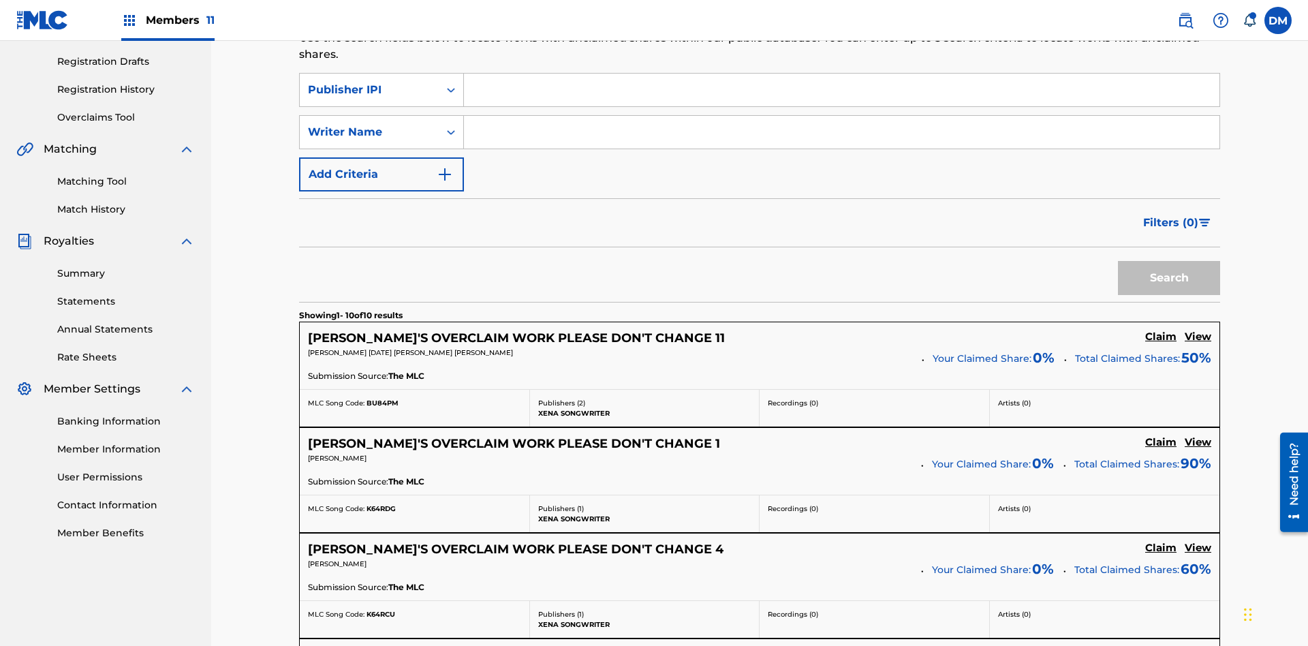
click at [841, 98] on input "Search Form" at bounding box center [841, 90] width 755 height 33
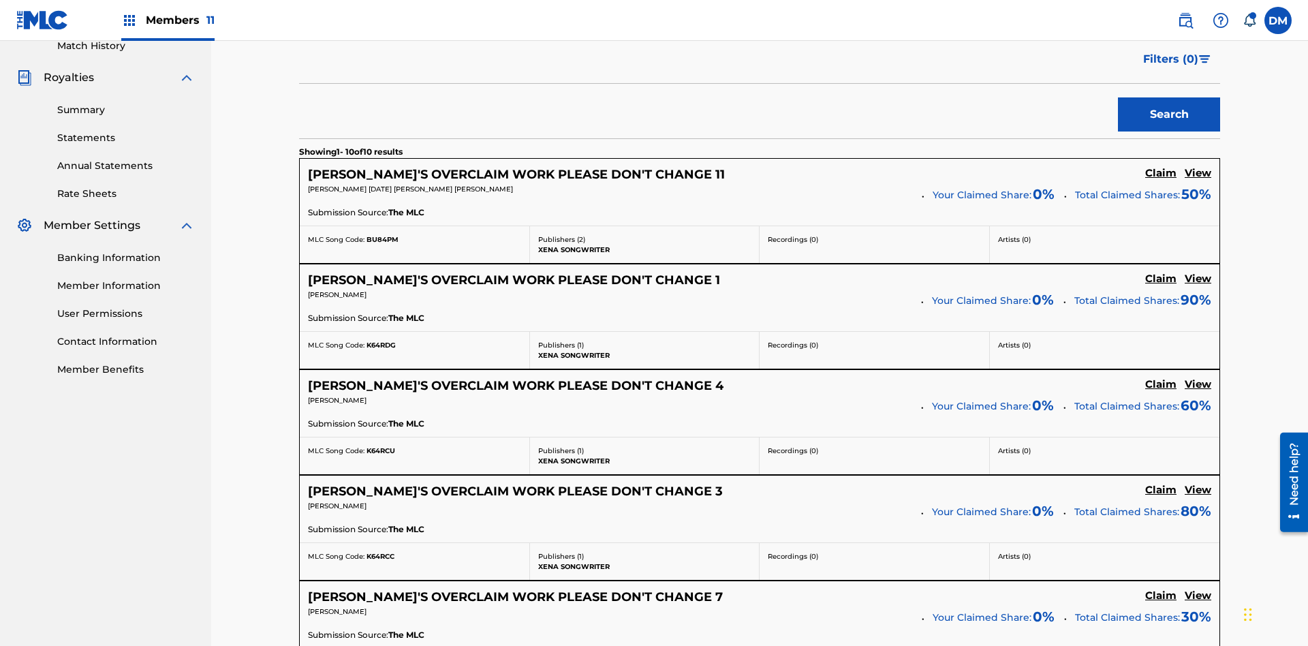
type input "99184874065"
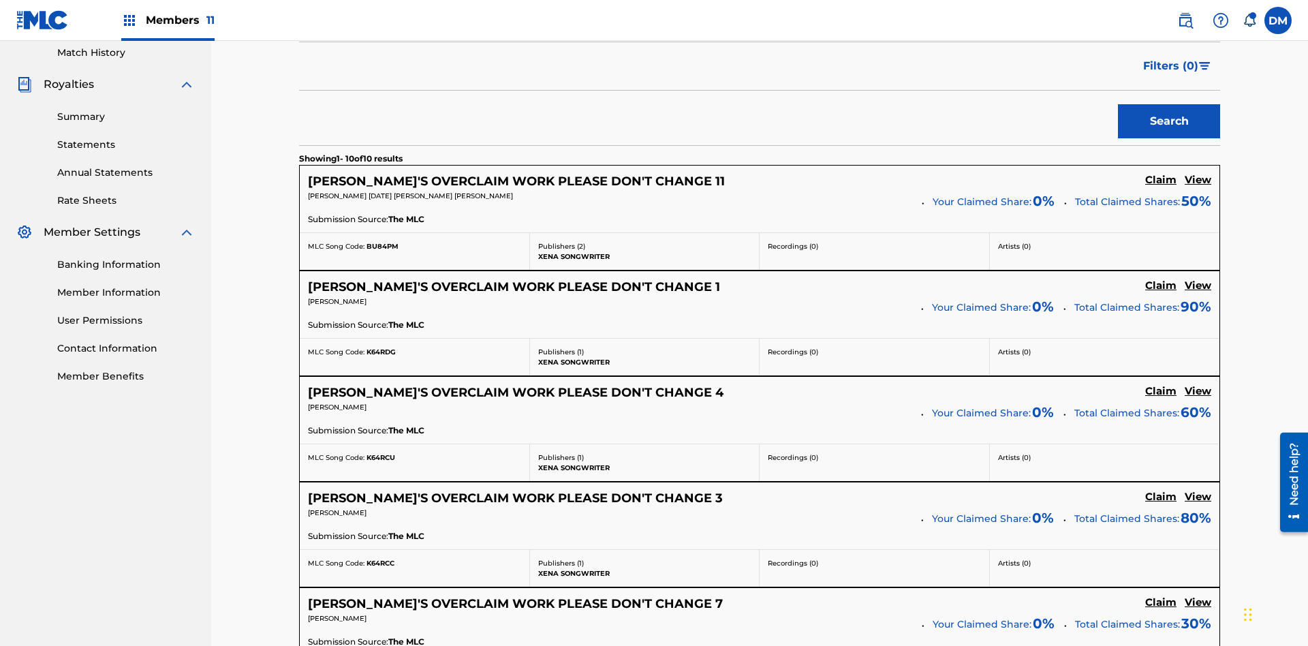
click at [1169, 104] on button "Search" at bounding box center [1169, 121] width 102 height 34
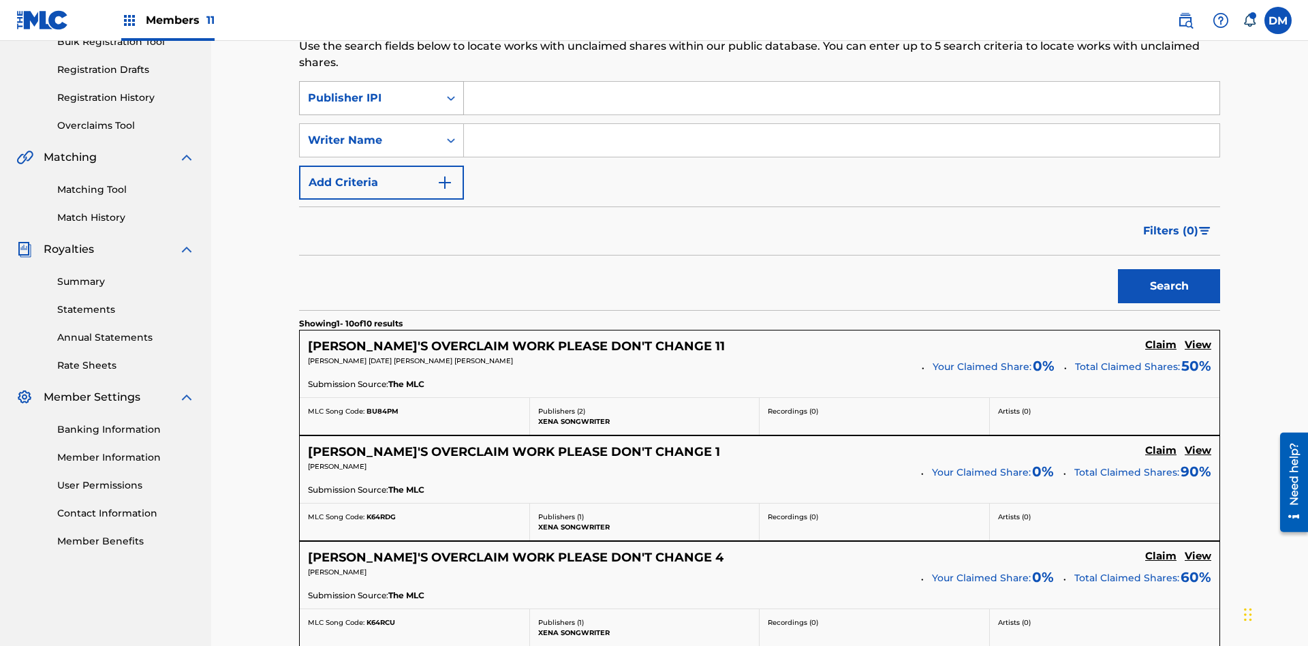
click at [369, 90] on div "Publisher IPI" at bounding box center [369, 98] width 123 height 16
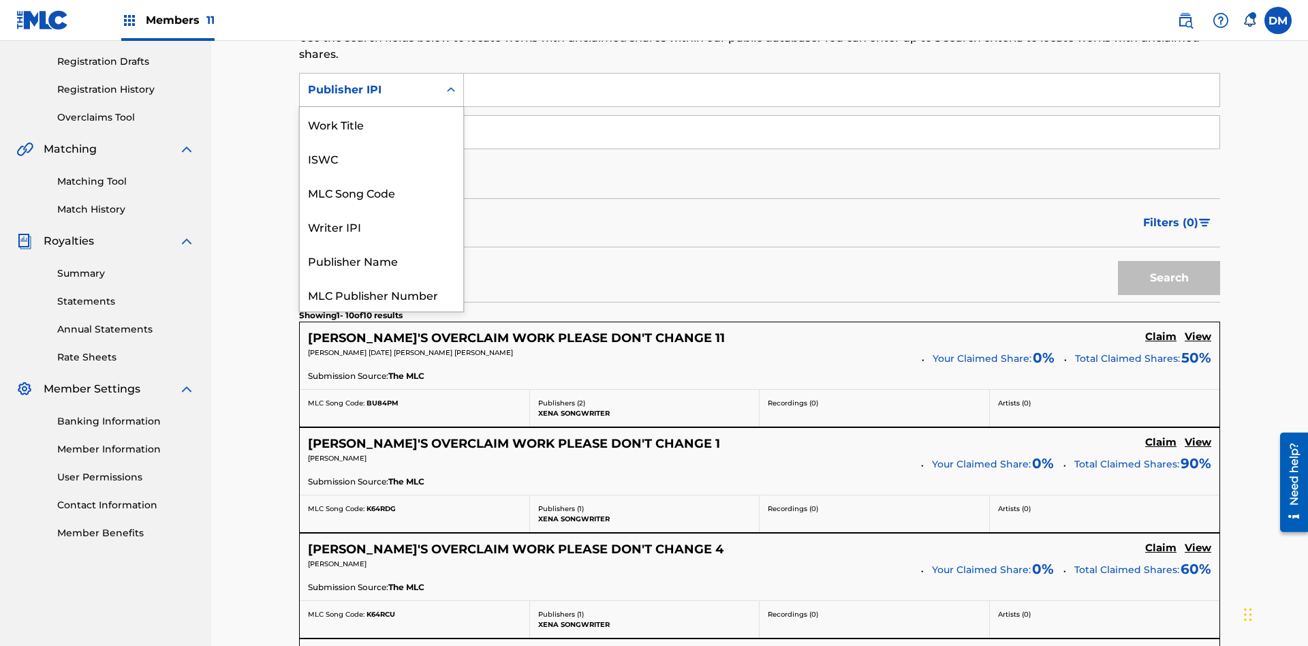
scroll to position [34, 0]
click at [381, 260] on div "MLC Publisher Number" at bounding box center [381, 260] width 163 height 34
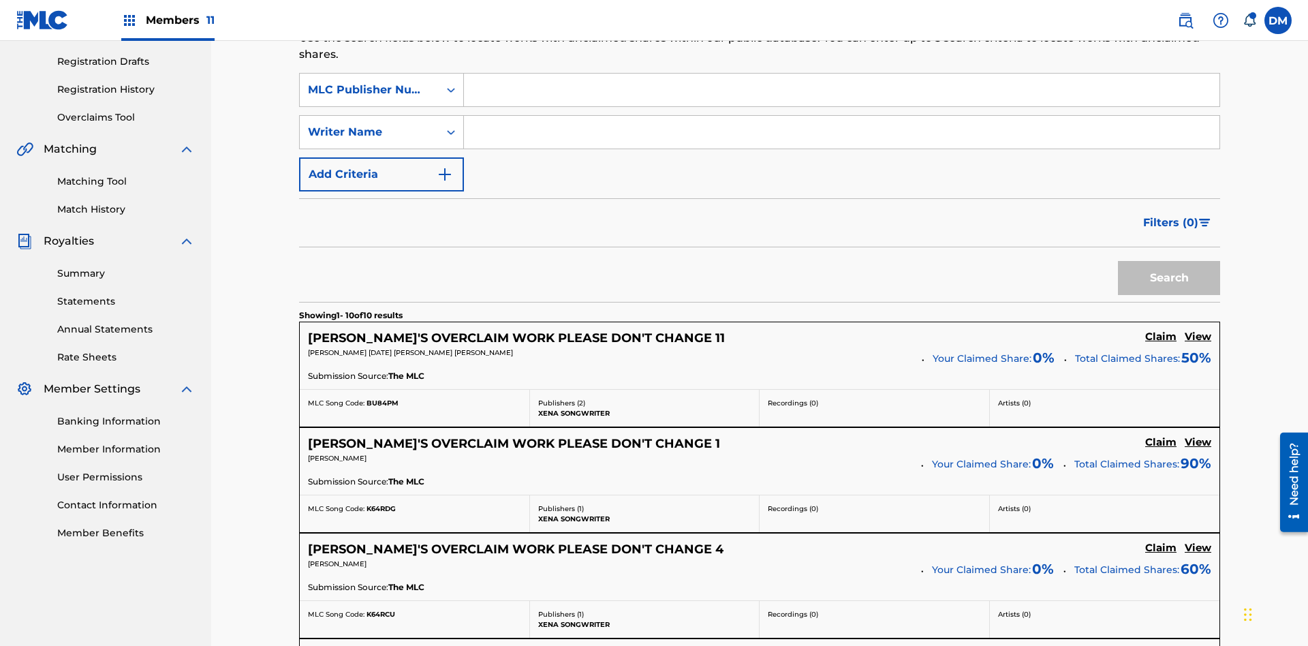
click at [841, 98] on input "Search Form" at bounding box center [841, 90] width 755 height 33
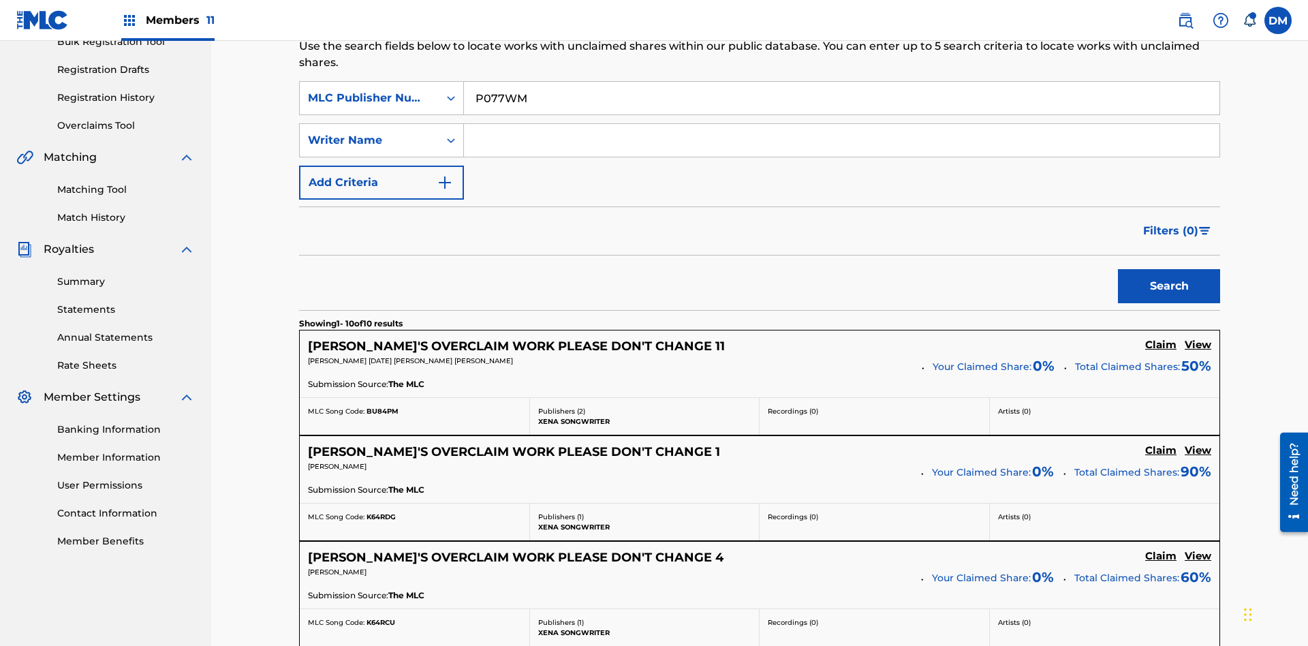
type input "P077WM"
click at [1169, 269] on button "Search" at bounding box center [1169, 286] width 102 height 34
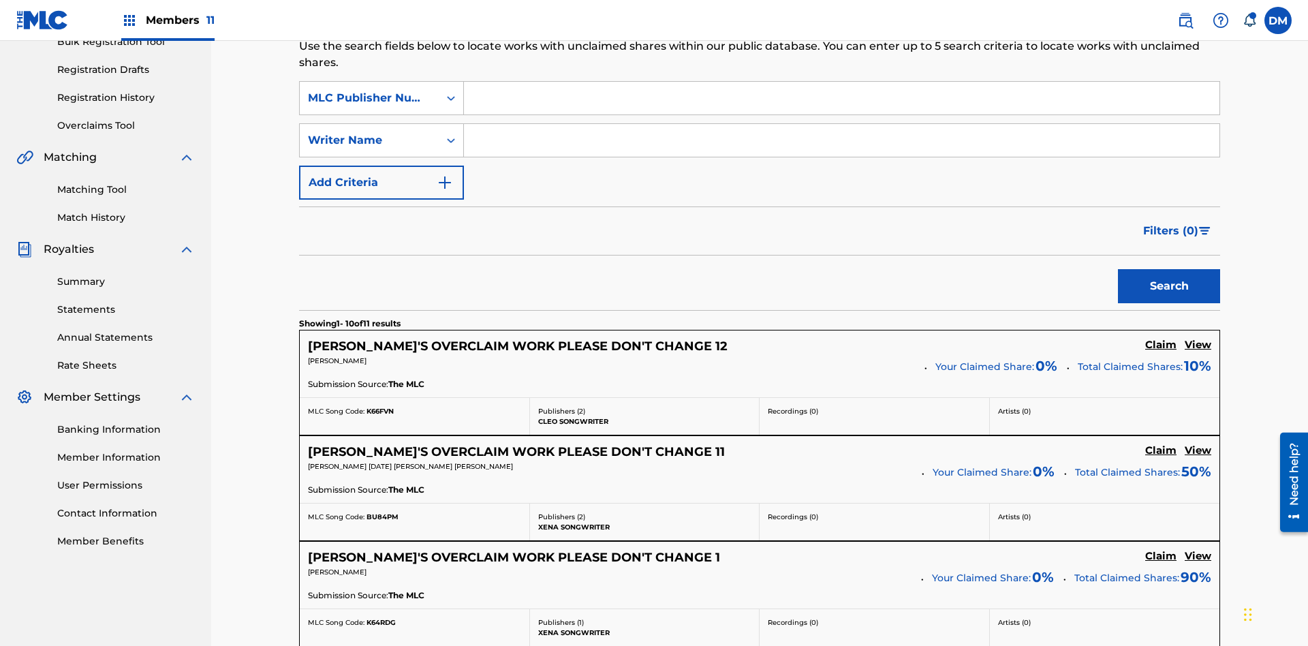
click at [381, 166] on button "Add Criteria" at bounding box center [381, 183] width 165 height 34
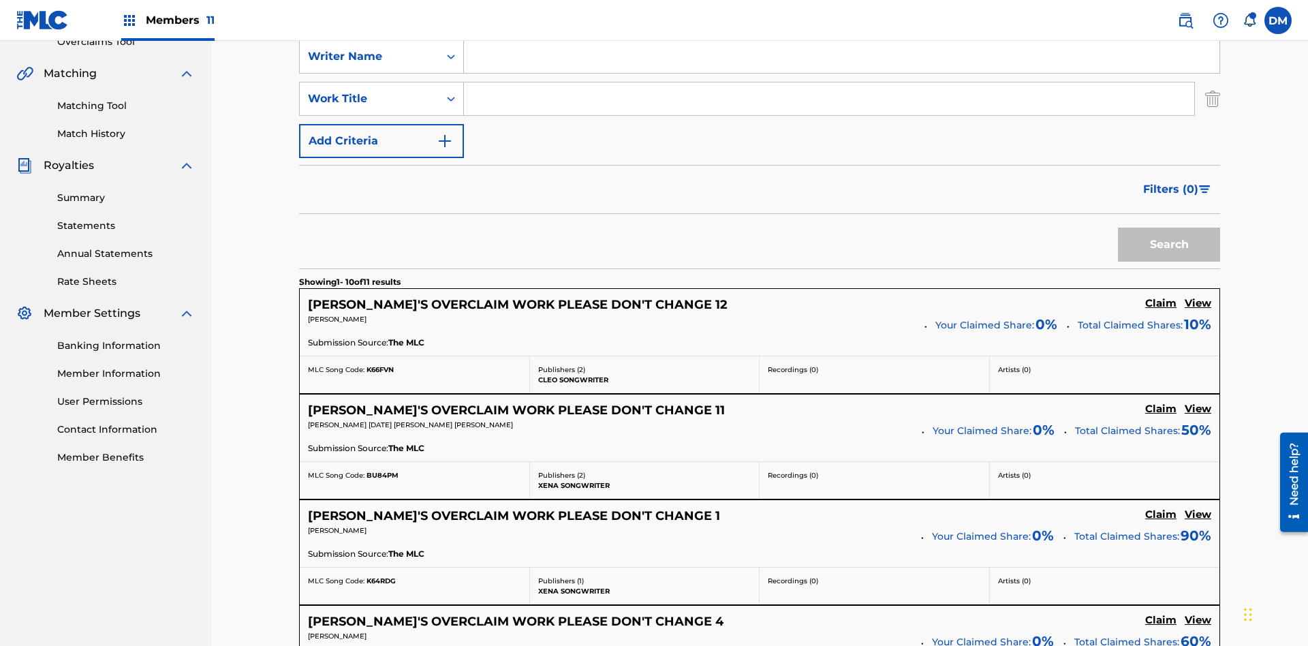
click at [381, 124] on button "Add Criteria" at bounding box center [381, 141] width 165 height 34
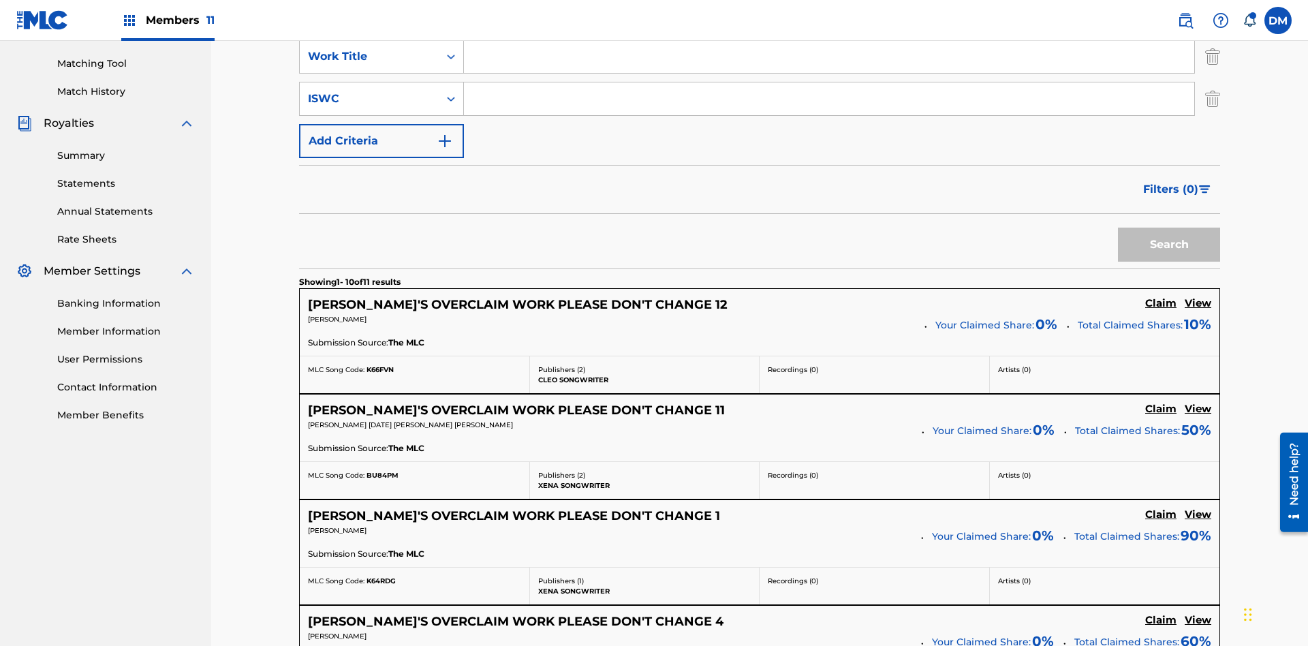
click at [381, 124] on button "Add Criteria" at bounding box center [381, 141] width 165 height 34
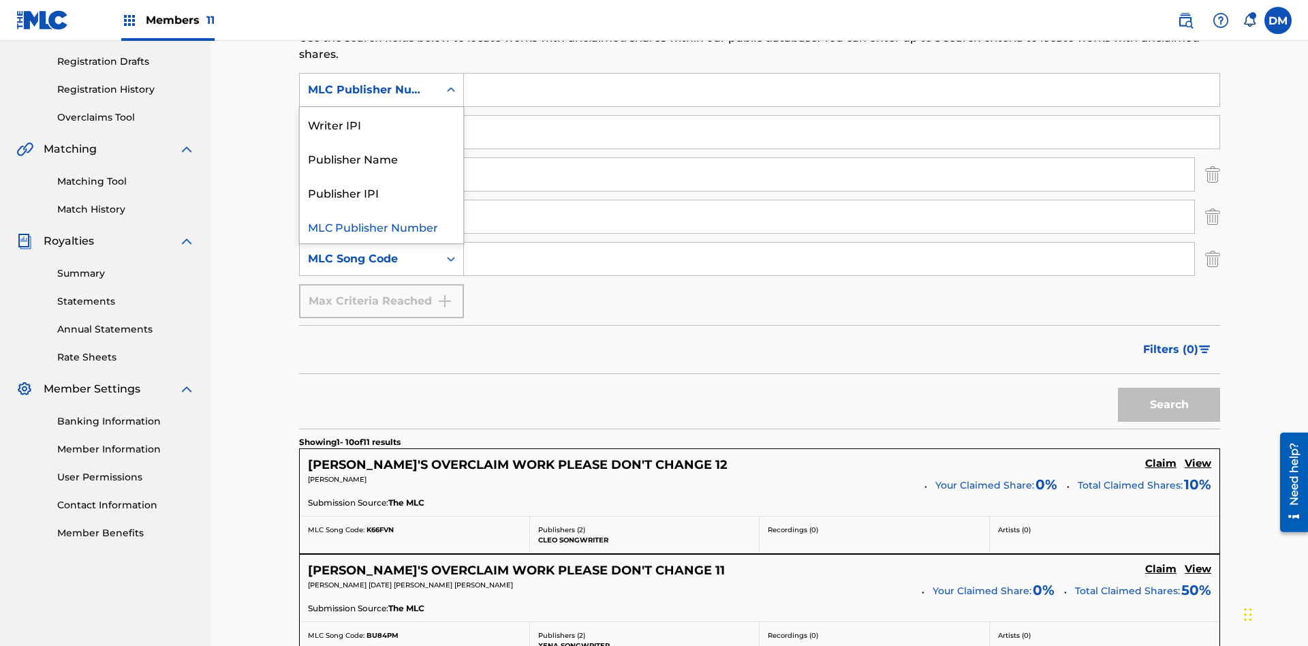
click at [381, 158] on div "Publisher Name" at bounding box center [381, 158] width 163 height 34
click at [369, 124] on div "Writer Name" at bounding box center [369, 132] width 123 height 16
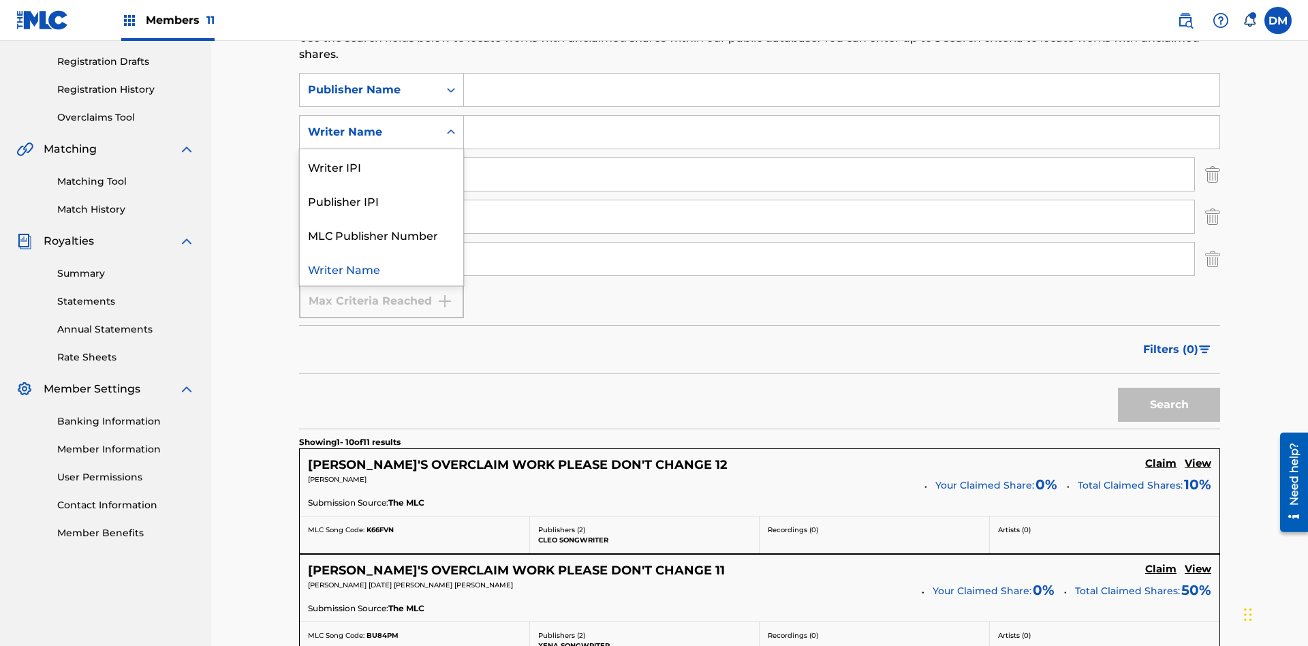
scroll to position [265, 0]
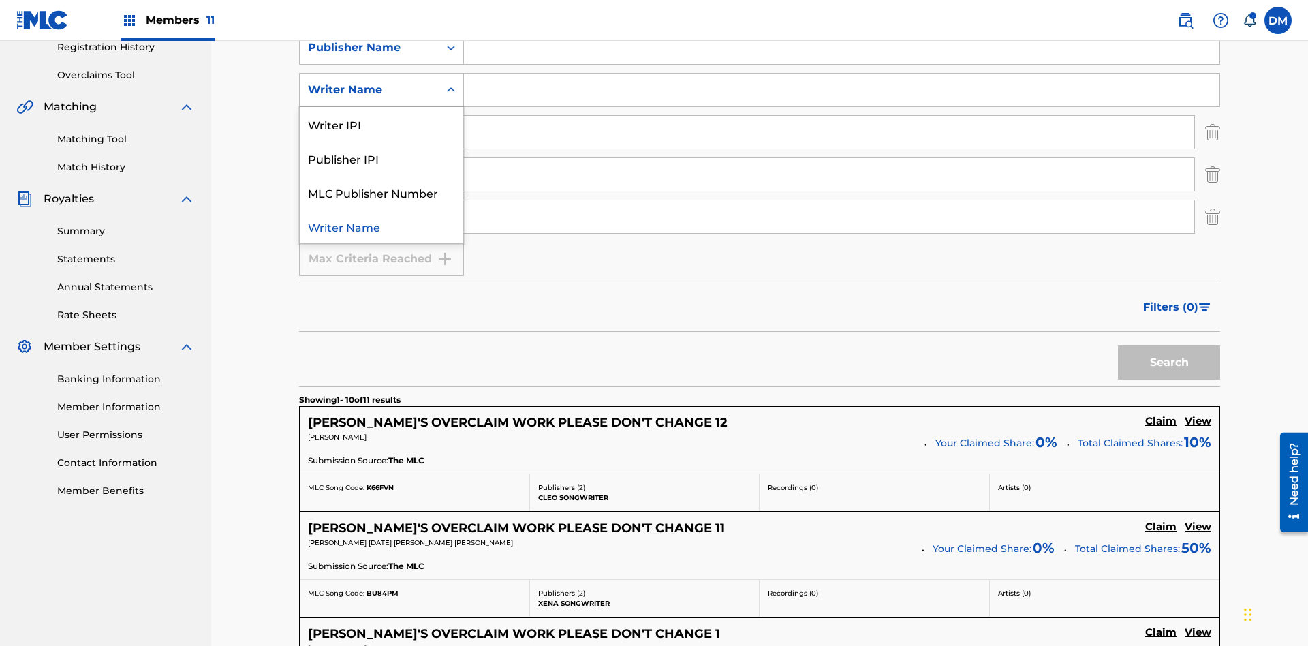
click at [381, 158] on div "Publisher IPI" at bounding box center [381, 158] width 163 height 34
click at [841, 64] on input "Search Form" at bounding box center [841, 47] width 755 height 33
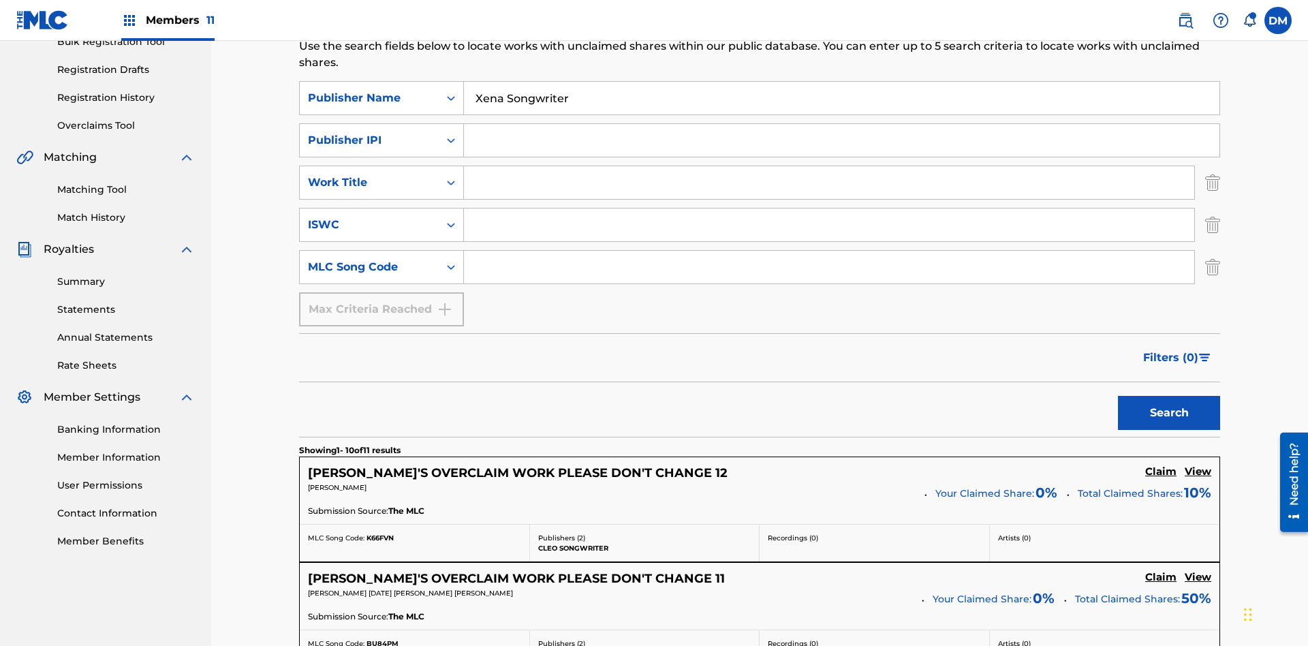
type input "Xena Songwriter"
click at [841, 124] on input "Search Form" at bounding box center [841, 140] width 755 height 33
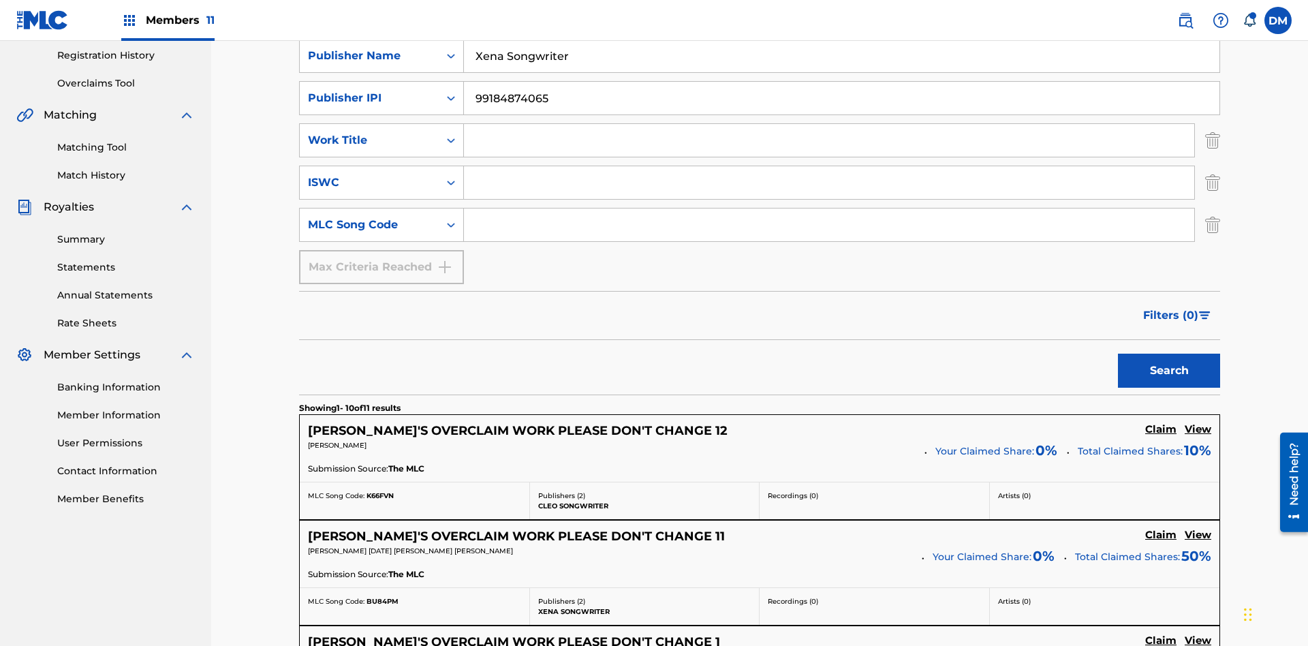
type input "99184874065"
click at [829, 124] on input "Search Form" at bounding box center [829, 140] width 730 height 33
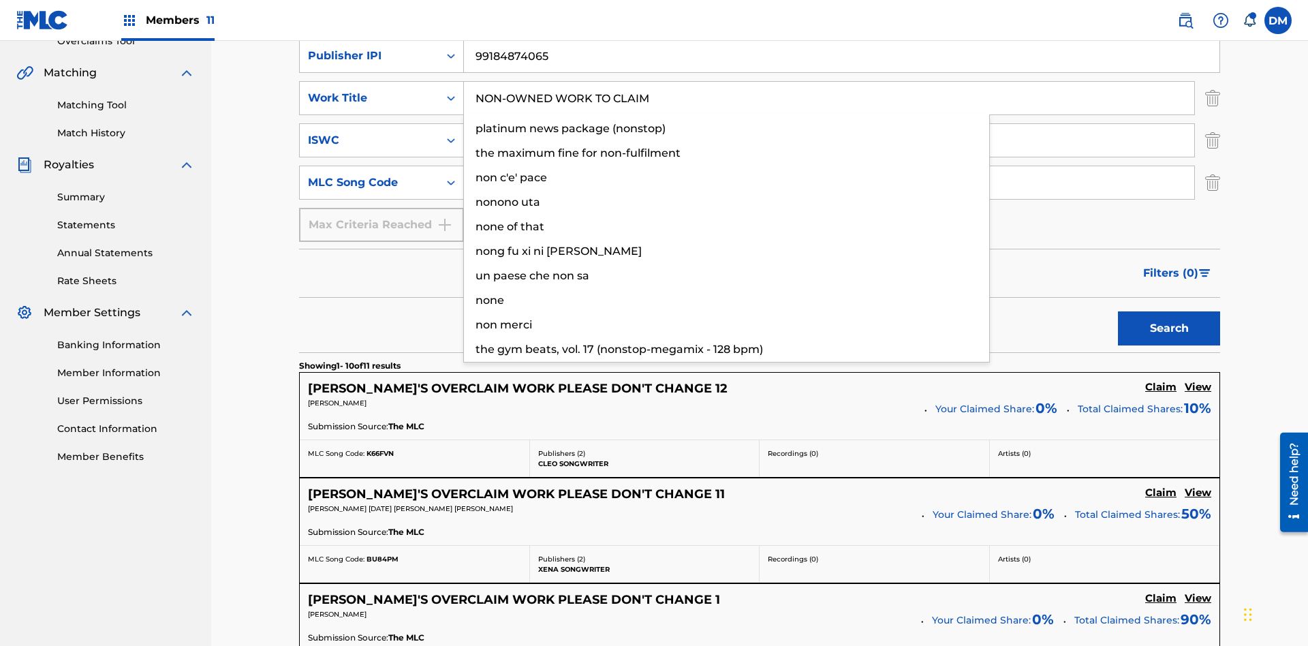
type input "NON-OWNED WORK TO CLAIM"
click at [829, 124] on input "Search Form" at bounding box center [829, 140] width 730 height 33
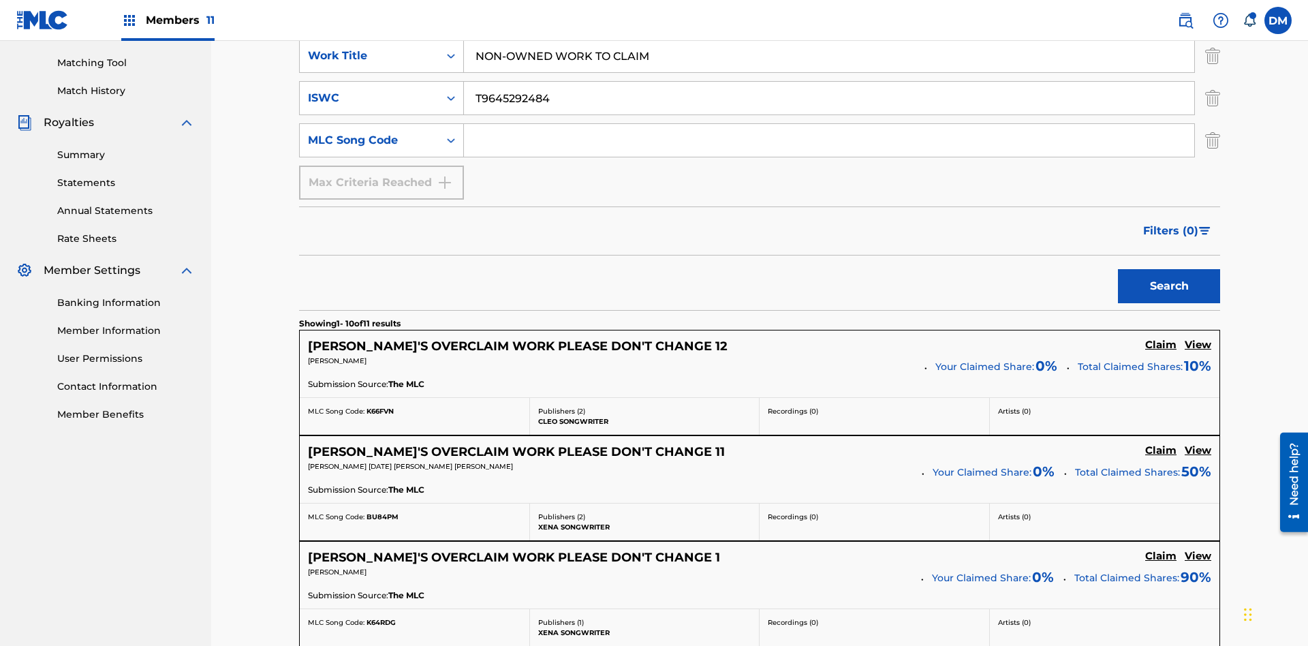
type input "T9645292484"
click at [829, 124] on input "Search Form" at bounding box center [829, 140] width 730 height 33
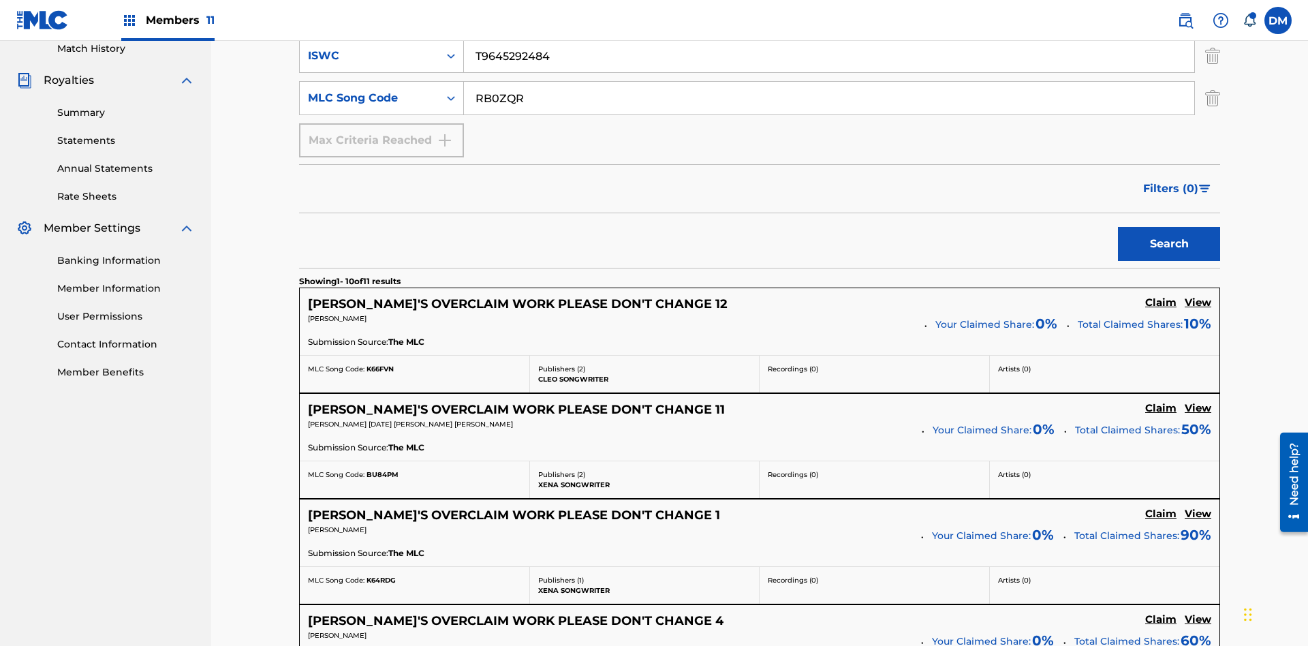
type input "RB0ZQR"
click at [1169, 227] on button "Search" at bounding box center [1169, 244] width 102 height 34
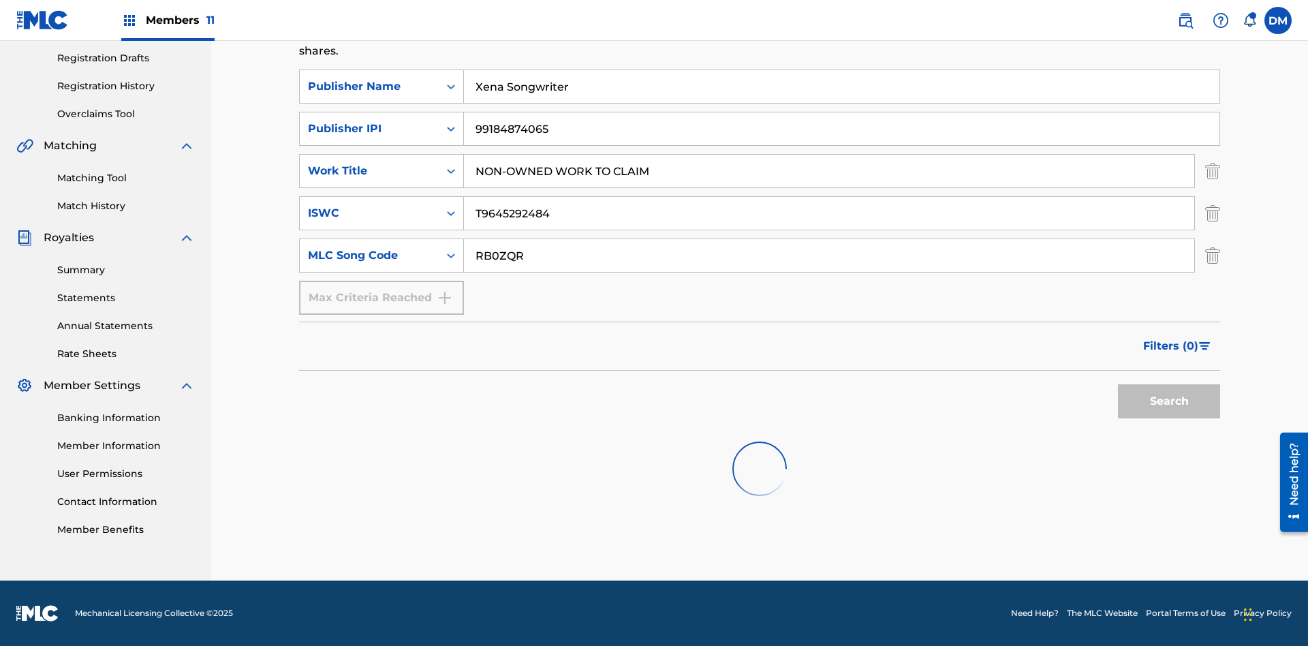
click at [1212, 154] on img "Search Form" at bounding box center [1212, 171] width 15 height 34
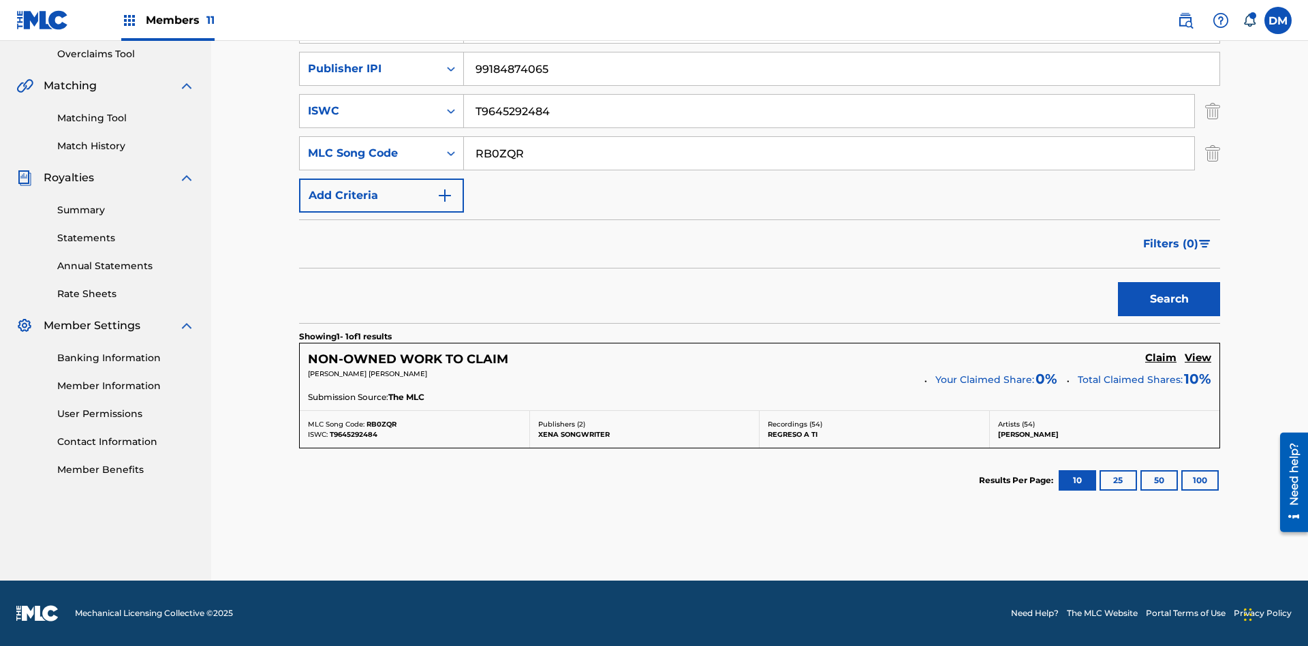
click at [1212, 111] on img "Search Form" at bounding box center [1212, 111] width 15 height 34
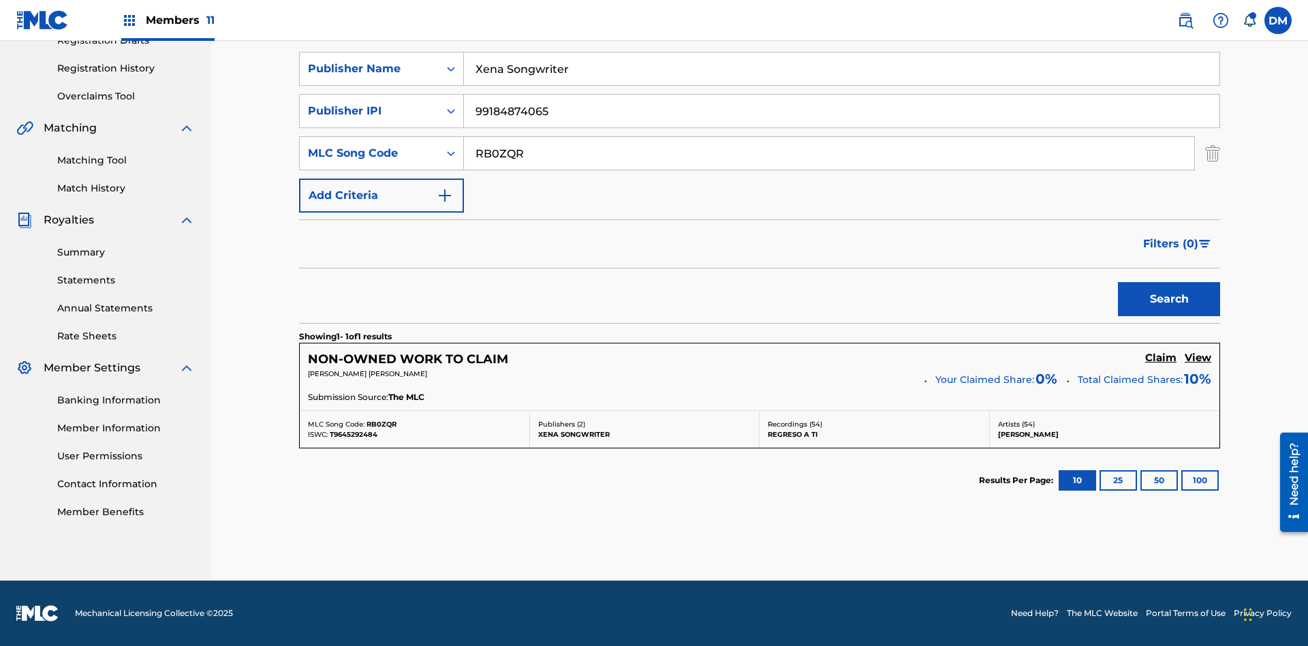
click at [829, 153] on input "RB0ZQR" at bounding box center [829, 153] width 730 height 33
click at [841, 85] on input "Xena Songwriter" at bounding box center [841, 68] width 755 height 33
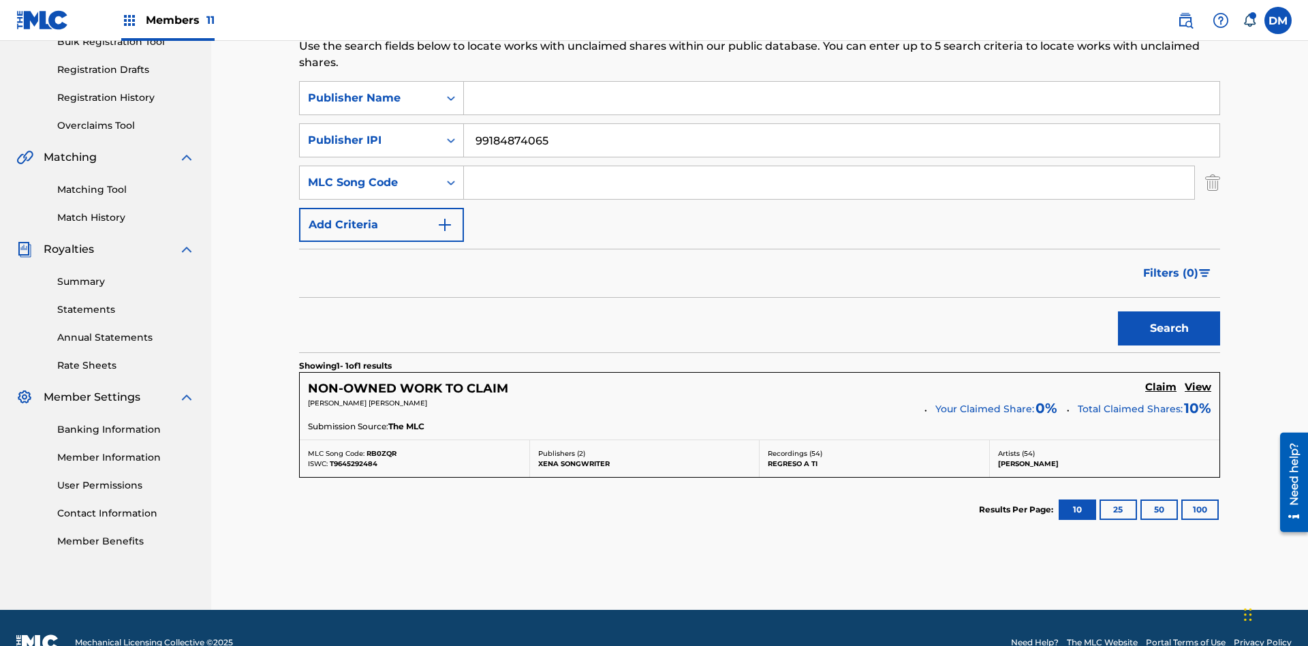
click at [841, 124] on input "99184874065" at bounding box center [841, 140] width 755 height 33
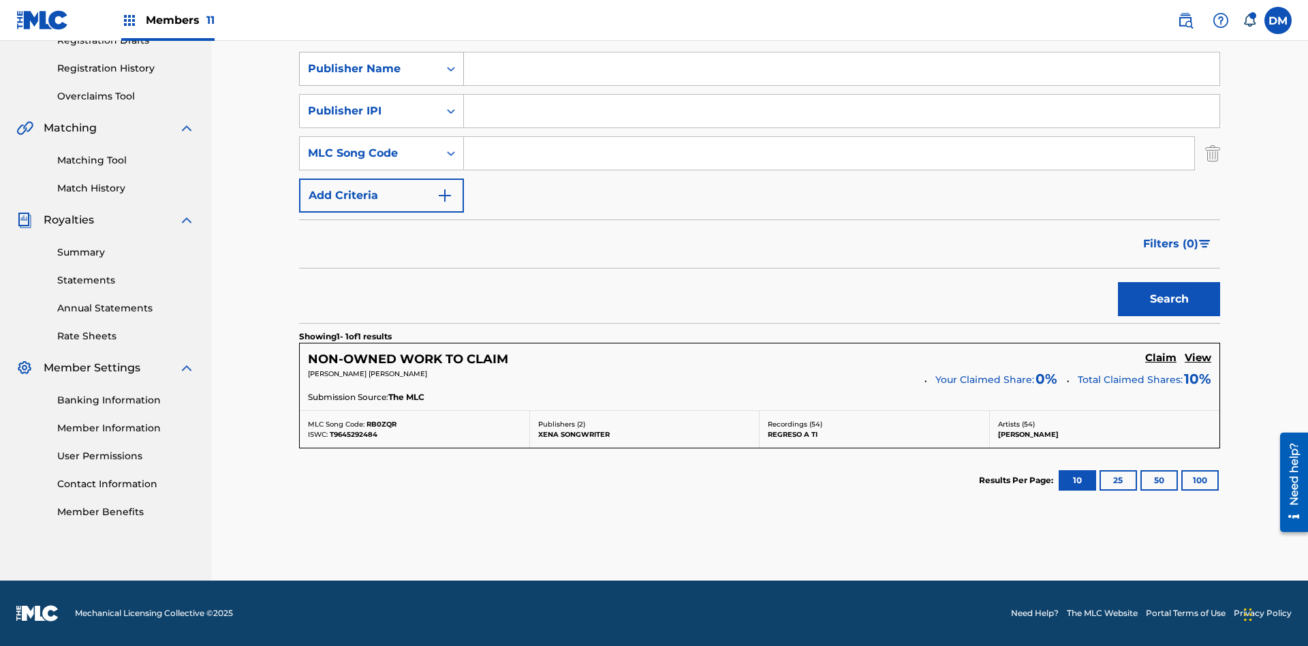
click at [369, 77] on div "Publisher Name" at bounding box center [369, 69] width 123 height 16
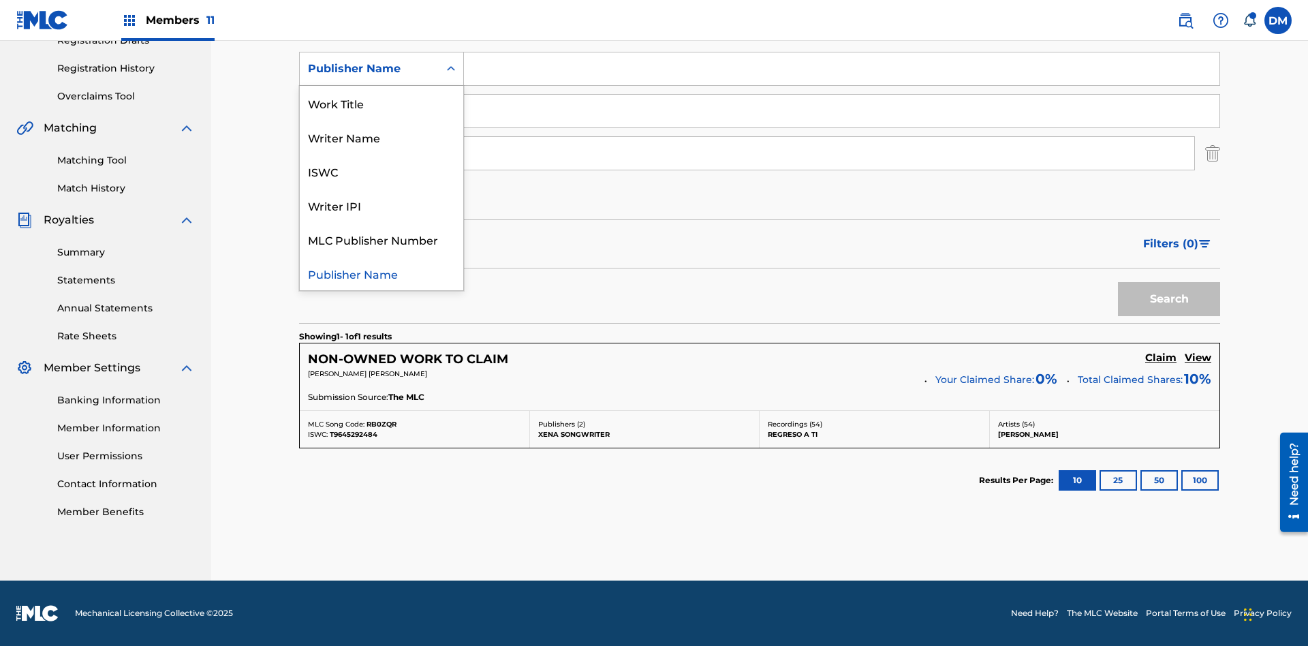
scroll to position [223, 0]
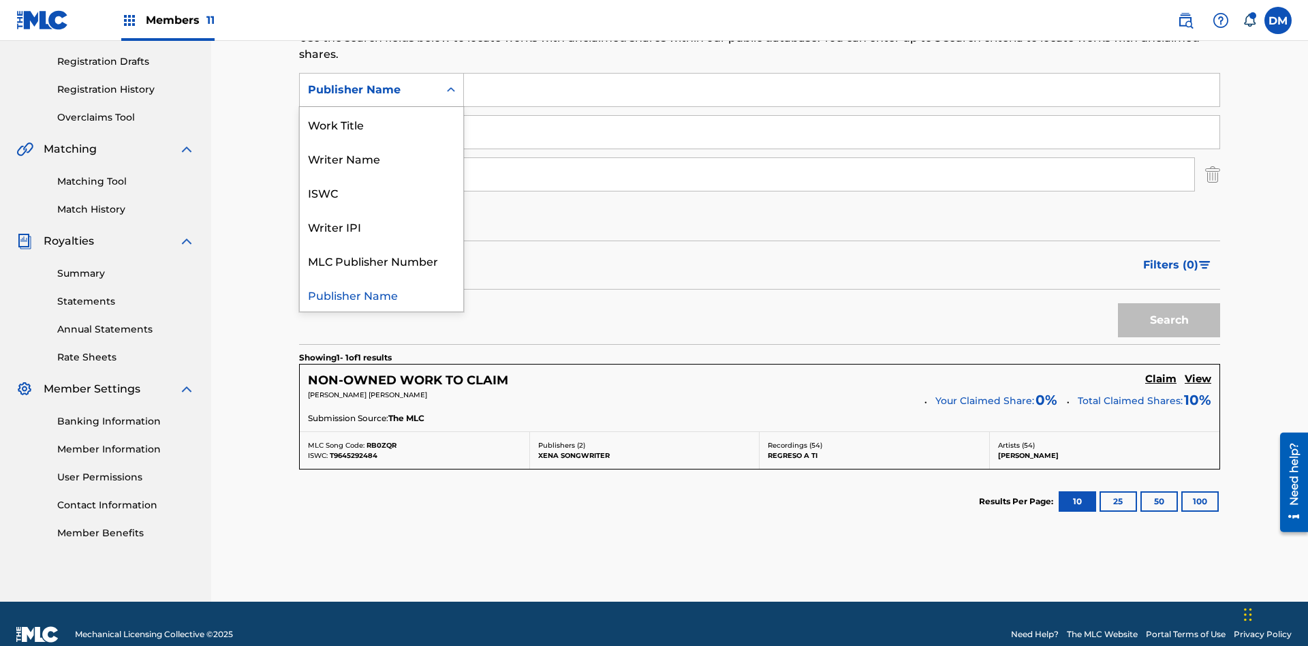
click at [381, 226] on div "Writer IPI" at bounding box center [381, 226] width 163 height 34
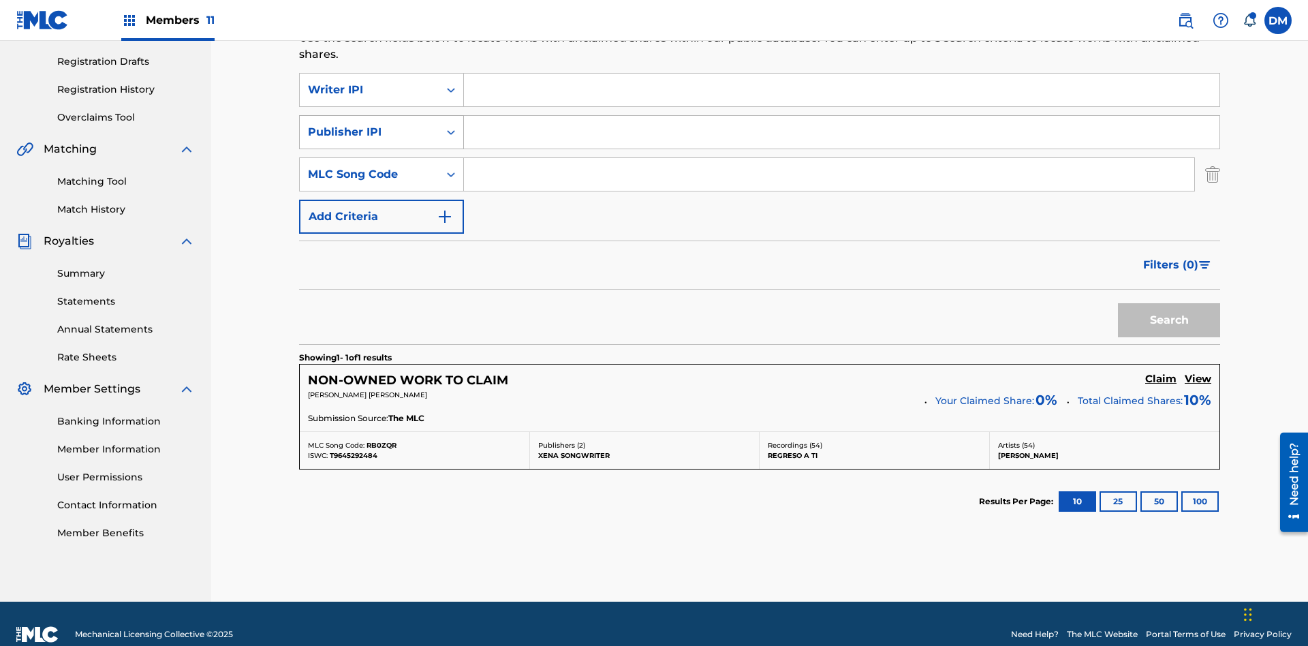
click at [369, 124] on div "Publisher IPI" at bounding box center [369, 132] width 123 height 16
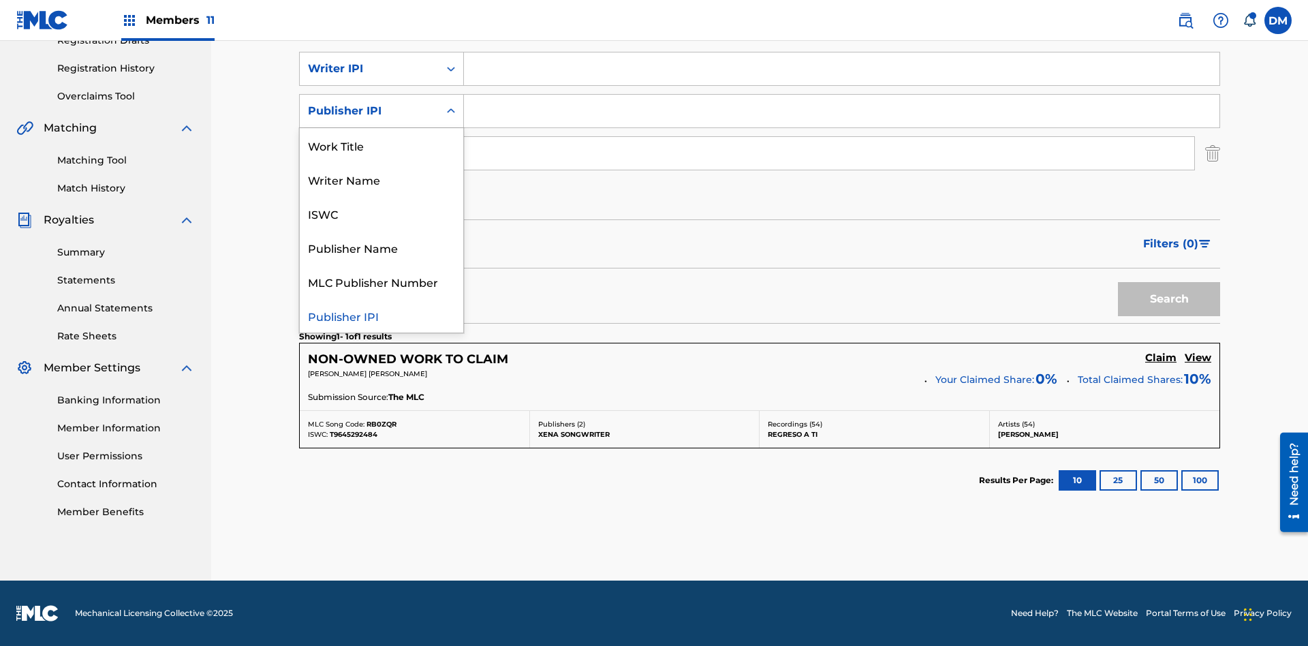
click at [381, 281] on div "MLC Publisher Number" at bounding box center [381, 281] width 163 height 34
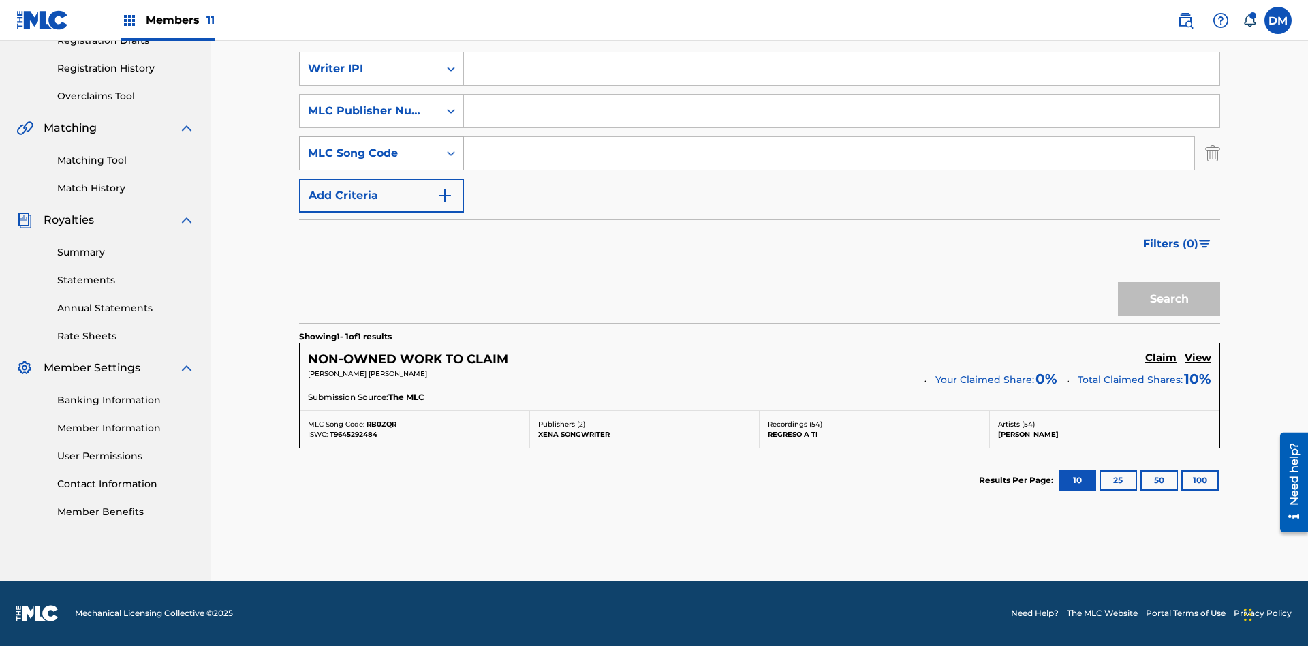
click at [369, 153] on div "MLC Song Code" at bounding box center [369, 153] width 123 height 16
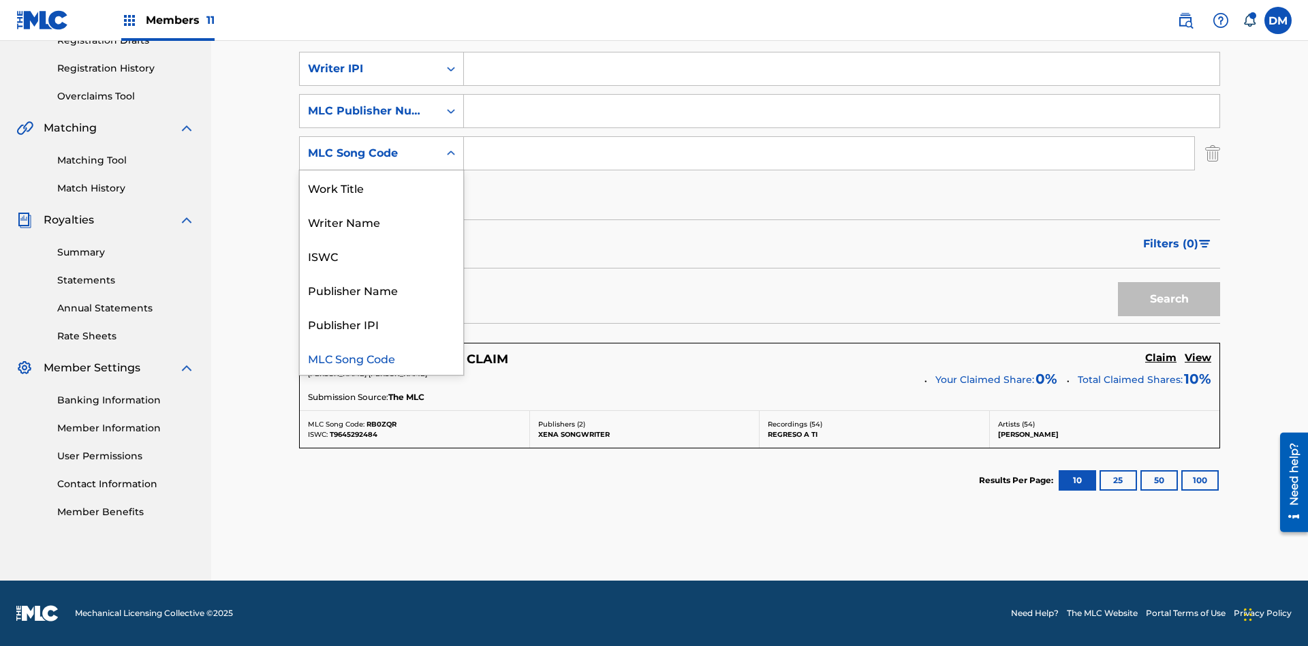
click at [381, 221] on div "Writer Name" at bounding box center [381, 221] width 163 height 34
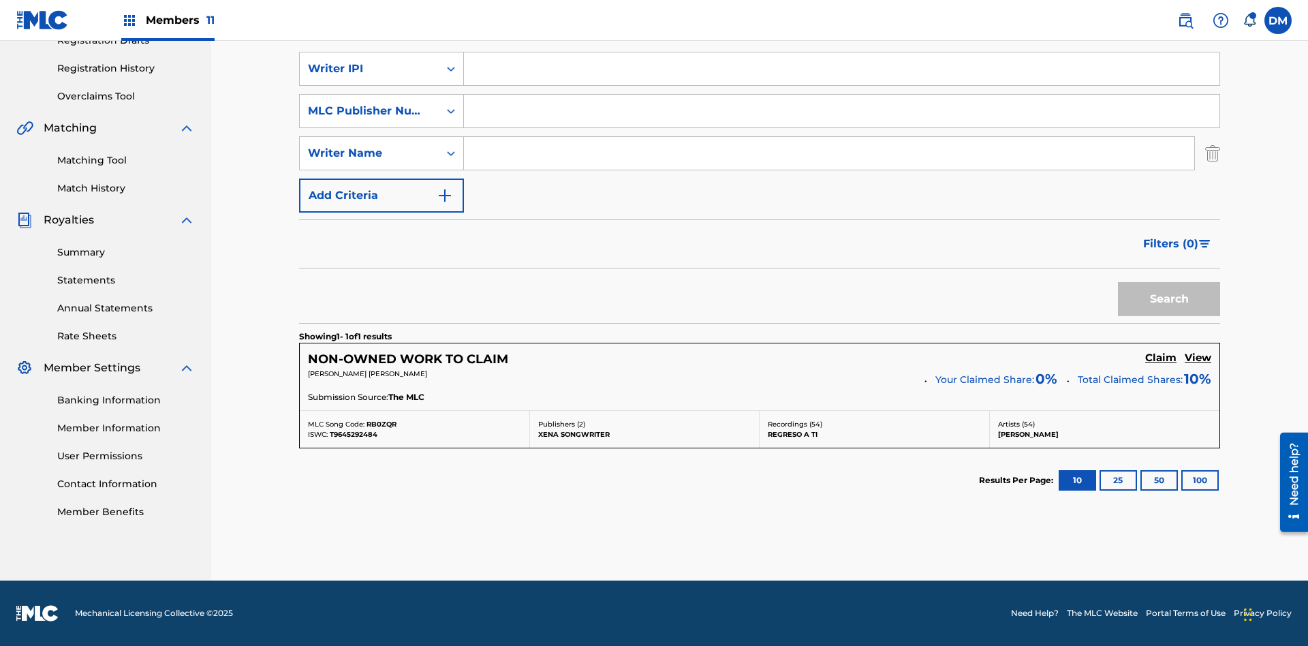
click at [841, 85] on input "Search Form" at bounding box center [841, 68] width 755 height 33
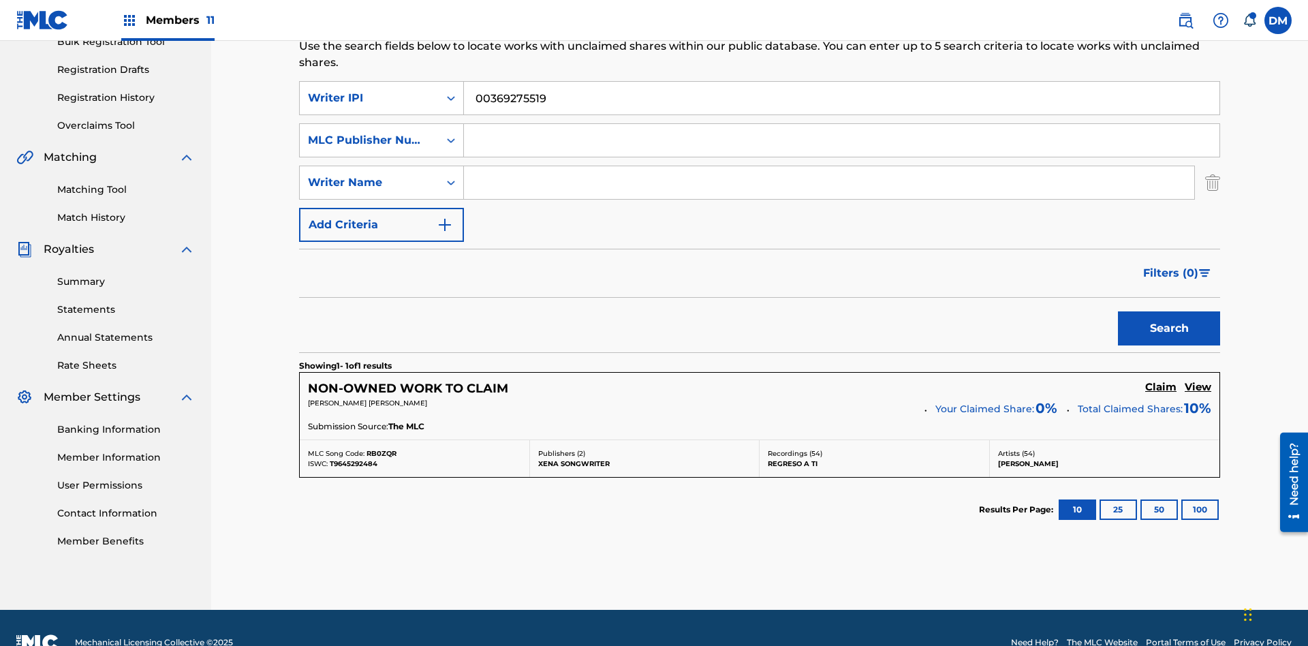
type input "00369275519"
click at [841, 124] on input "Search Form" at bounding box center [841, 140] width 755 height 33
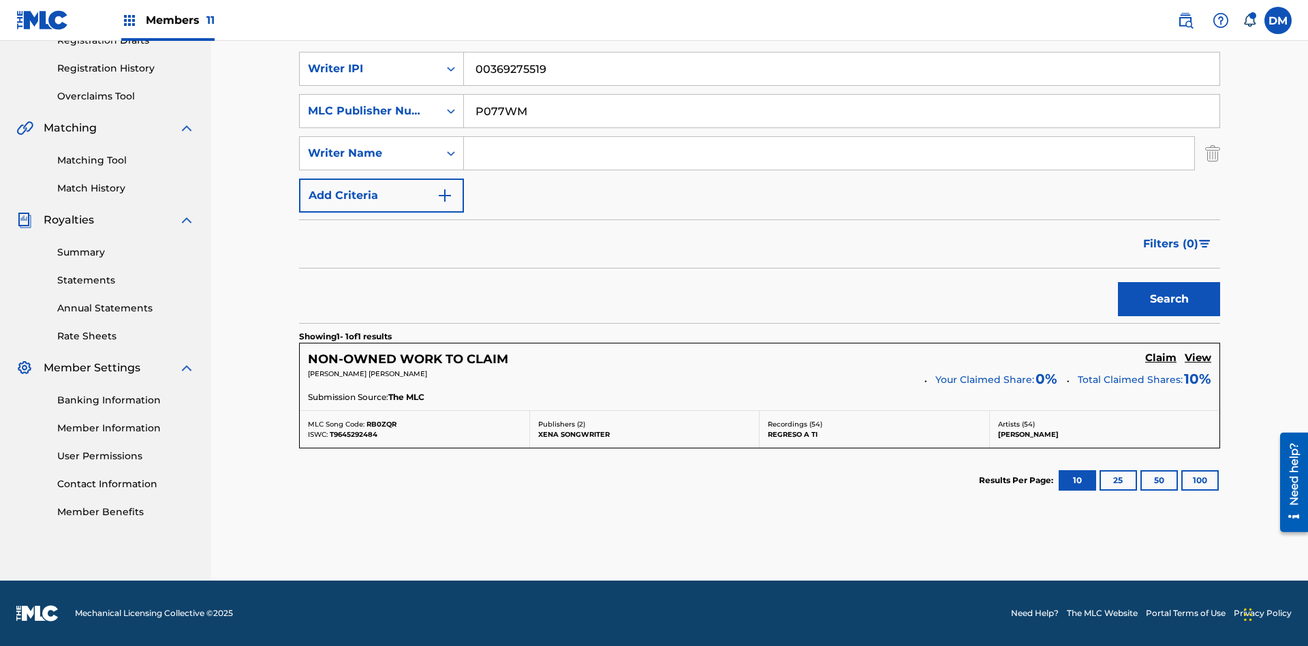
type input "P077WM"
click at [829, 153] on input "Search Form" at bounding box center [829, 153] width 730 height 33
type input "TOM ZACHARY SEBASTIAN POHJOLA"
